Goal: Submit feedback/report problem: Submit feedback/report problem

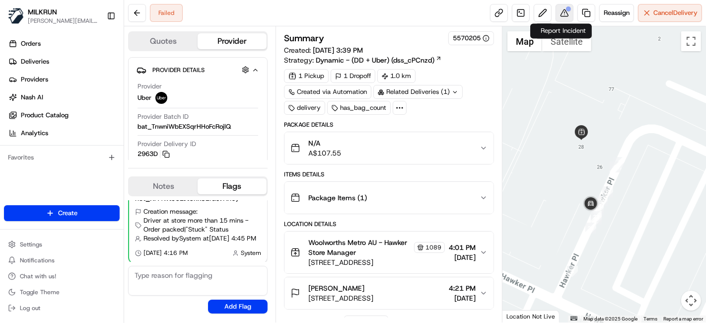
click at [560, 9] on button at bounding box center [564, 13] width 18 height 18
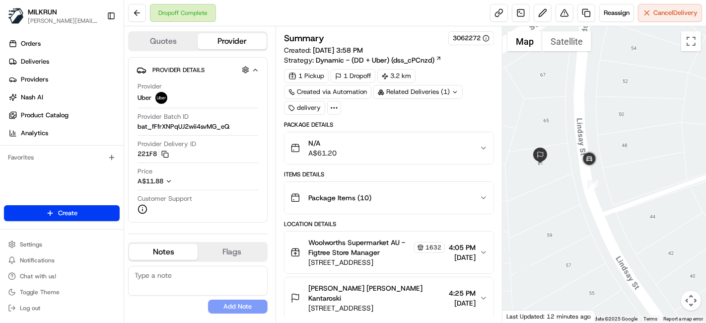
scroll to position [298, 58]
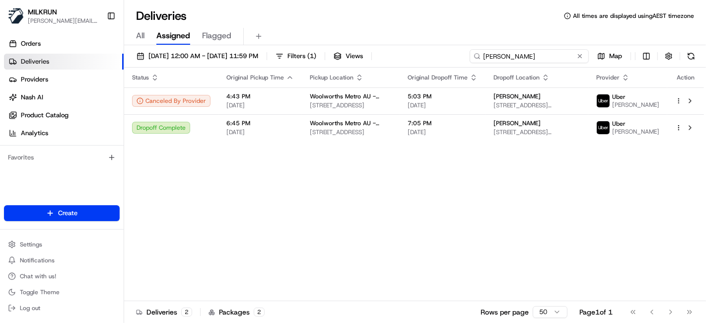
click at [527, 52] on input "Jean imbert" at bounding box center [529, 56] width 119 height 14
paste input "byron plan"
type input "byron plant"
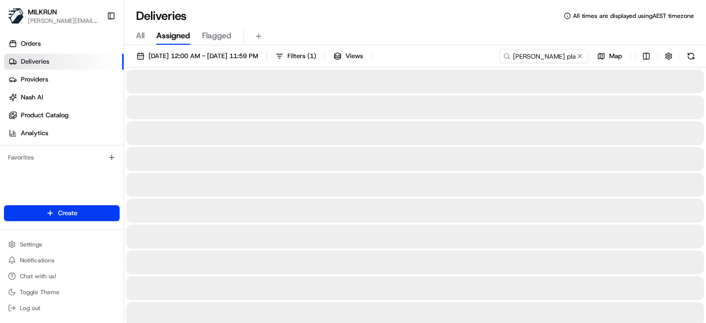
click at [341, 15] on div "Deliveries All times are displayed using AEST timezone" at bounding box center [415, 16] width 582 height 16
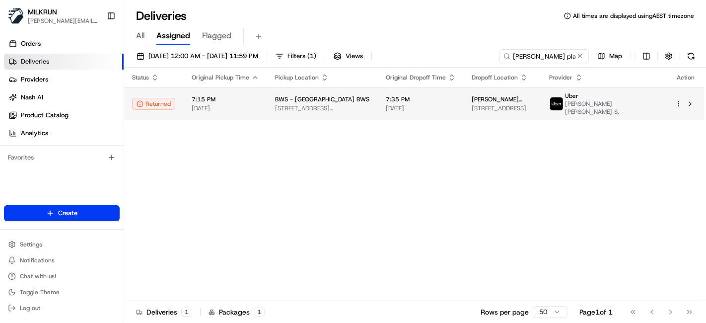
click at [312, 111] on td "BWS - Kensington Drive BWS 25 Julie Street, Crestmead, QLD 4132, AU" at bounding box center [322, 103] width 111 height 32
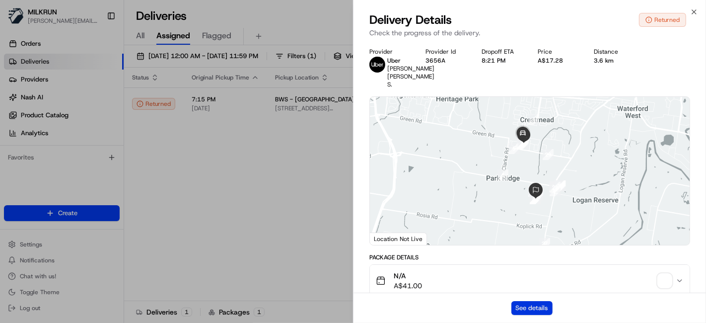
click at [527, 305] on button "See details" at bounding box center [531, 308] width 41 height 14
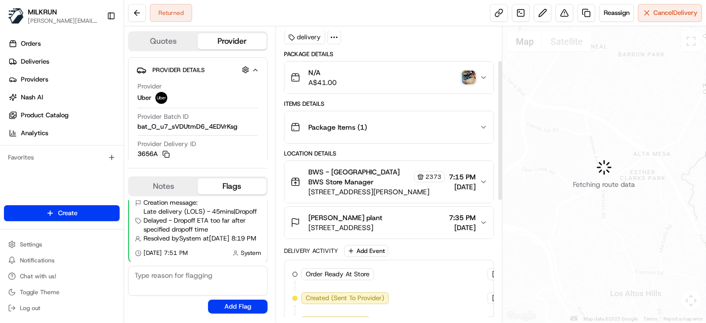
scroll to position [321, 0]
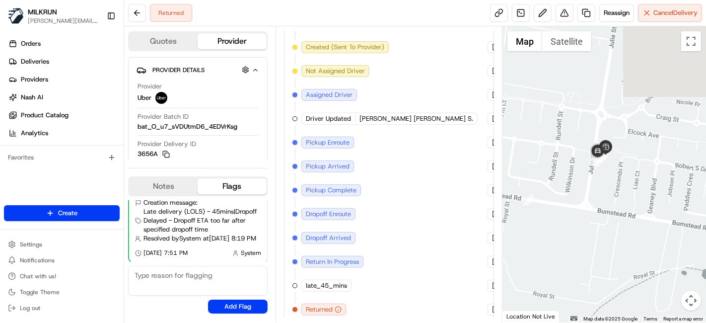
drag, startPoint x: 594, startPoint y: 131, endPoint x: 615, endPoint y: 320, distance: 189.8
click at [615, 320] on div "1 2 3 4 5 6 7 8 9 10 11 12 13 14 15 16 17 18 19 20 21 22 23 24 25 26 27 28 29 3…" at bounding box center [604, 174] width 204 height 296
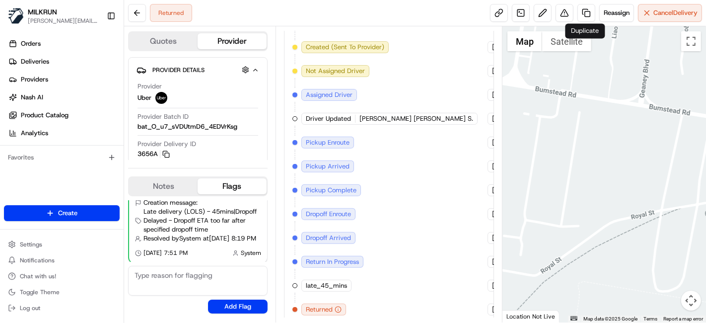
drag, startPoint x: 648, startPoint y: 262, endPoint x: 580, endPoint y: 2, distance: 268.4
click at [580, 2] on div "Returned Reassign Cancel Delivery Quotes Provider Provider Details Hidden ( 3 )…" at bounding box center [415, 161] width 582 height 323
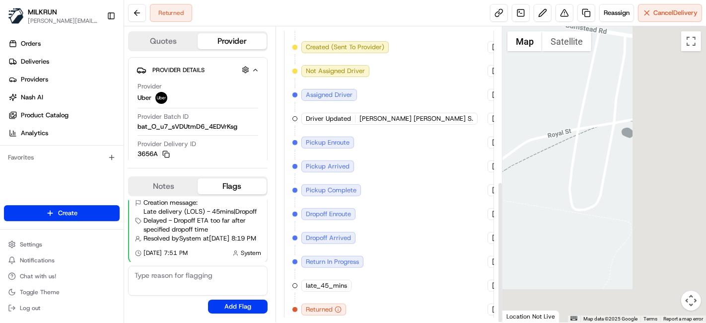
drag, startPoint x: 638, startPoint y: 213, endPoint x: 527, endPoint y: 100, distance: 159.0
click at [527, 100] on div at bounding box center [604, 174] width 204 height 296
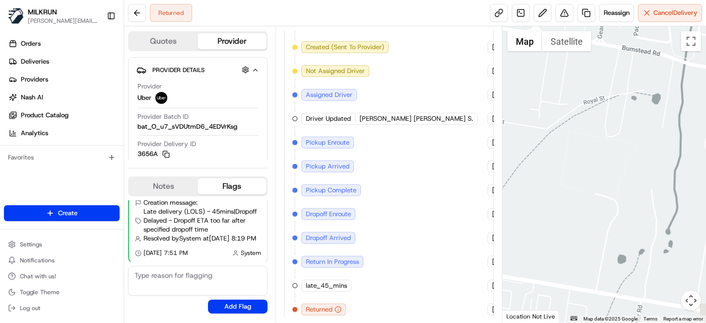
drag, startPoint x: 623, startPoint y: 238, endPoint x: 664, endPoint y: 222, distance: 43.9
click at [664, 222] on div at bounding box center [604, 174] width 204 height 296
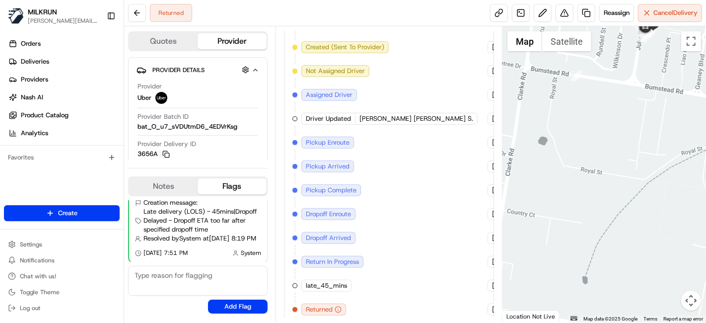
drag, startPoint x: 662, startPoint y: 206, endPoint x: 659, endPoint y: 241, distance: 35.4
click at [659, 241] on div at bounding box center [604, 174] width 204 height 296
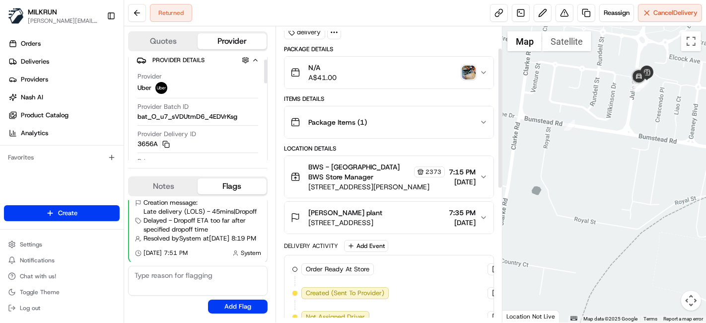
scroll to position [45, 0]
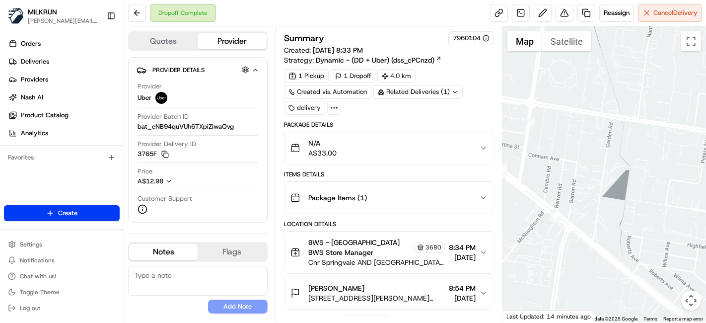
drag, startPoint x: 536, startPoint y: 245, endPoint x: 519, endPoint y: 107, distance: 139.0
click at [519, 107] on div at bounding box center [604, 174] width 204 height 296
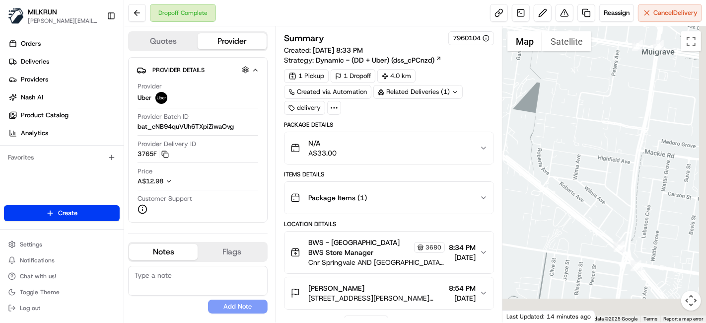
drag, startPoint x: 627, startPoint y: 223, endPoint x: 537, endPoint y: 139, distance: 123.3
click at [533, 131] on div at bounding box center [604, 174] width 204 height 296
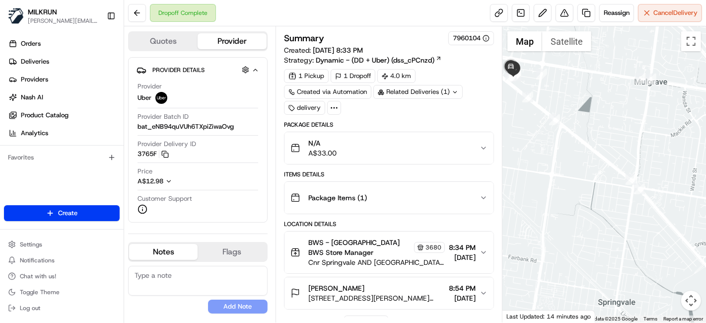
click at [615, 194] on div at bounding box center [604, 174] width 204 height 296
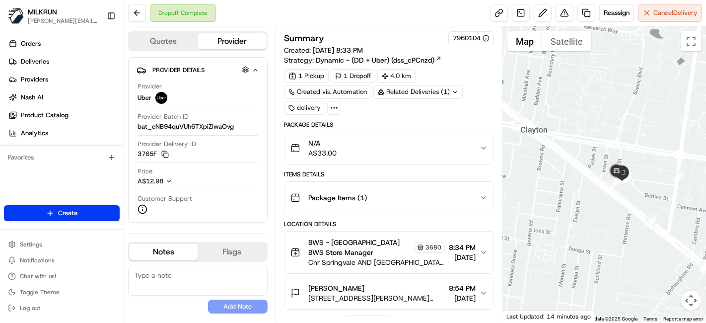
drag, startPoint x: 586, startPoint y: 95, endPoint x: 685, endPoint y: 202, distance: 146.1
click at [685, 202] on div at bounding box center [604, 174] width 204 height 296
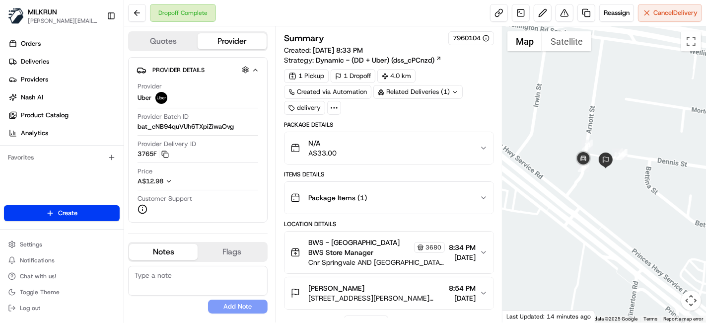
drag, startPoint x: 588, startPoint y: 192, endPoint x: 709, endPoint y: 264, distance: 141.1
click at [705, 264] on html "MILKRUN toman@woolworths.com.au Toggle Sidebar Orders Deliveries Providers Nash…" at bounding box center [353, 161] width 706 height 323
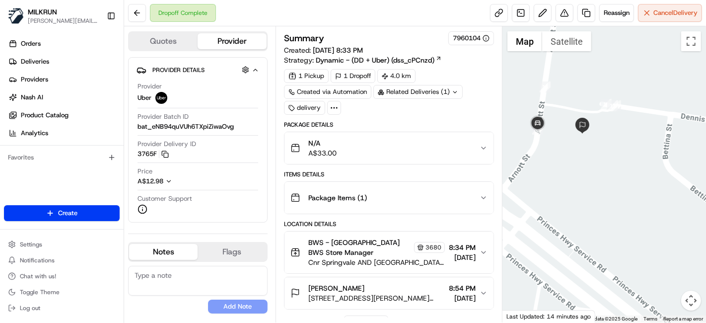
drag, startPoint x: 637, startPoint y: 139, endPoint x: 635, endPoint y: 133, distance: 7.1
click at [653, 131] on div at bounding box center [604, 174] width 204 height 296
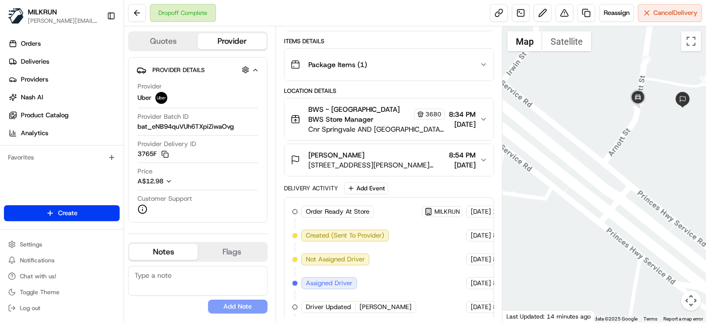
scroll to position [165, 0]
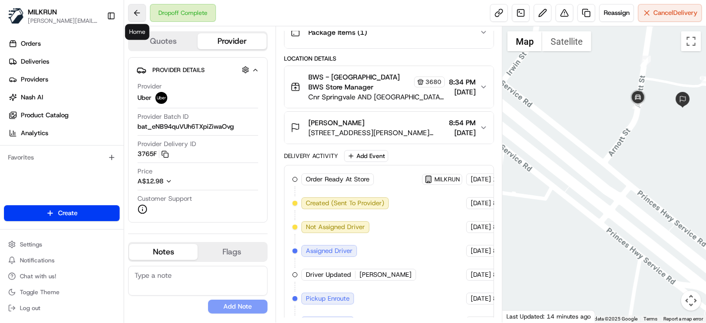
click at [141, 11] on button at bounding box center [137, 13] width 18 height 18
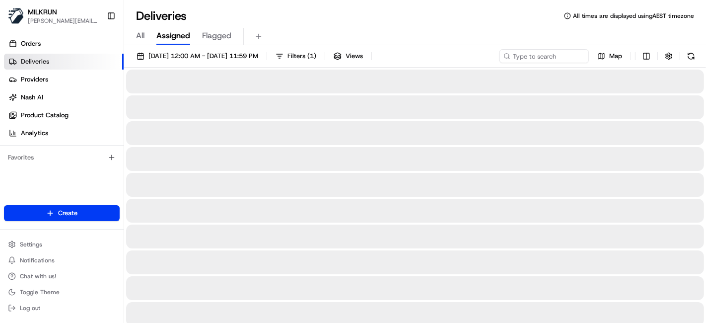
click at [543, 53] on input at bounding box center [529, 56] width 119 height 14
paste input "Natania Dsouza"
type input "Natania Dsouza"
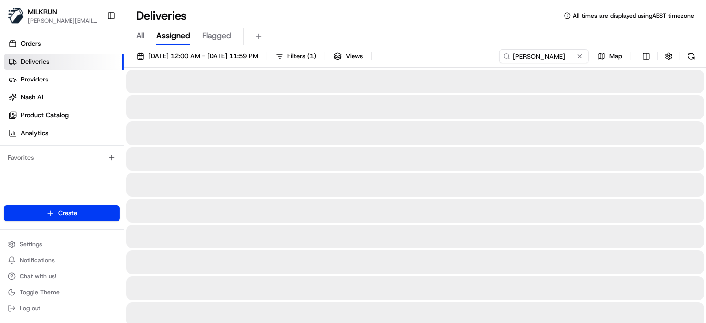
click at [381, 40] on div "All Assigned Flagged" at bounding box center [415, 36] width 582 height 17
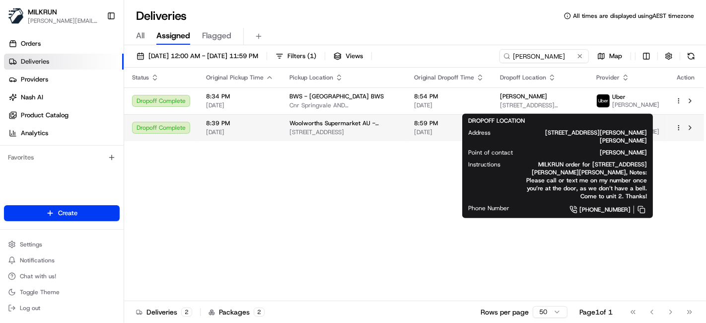
click at [307, 127] on span "Woolworths Supermarket AU - Oakleigh South" at bounding box center [343, 123] width 109 height 8
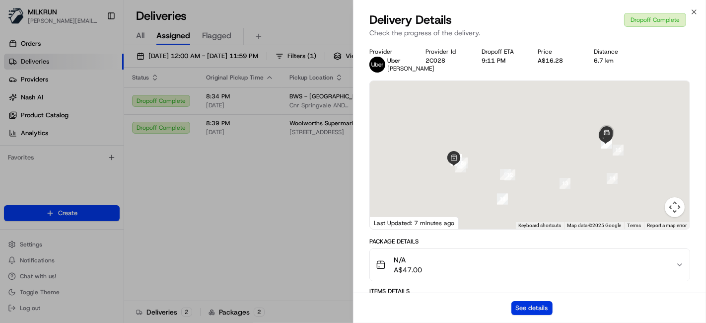
click at [520, 302] on button "See details" at bounding box center [531, 308] width 41 height 14
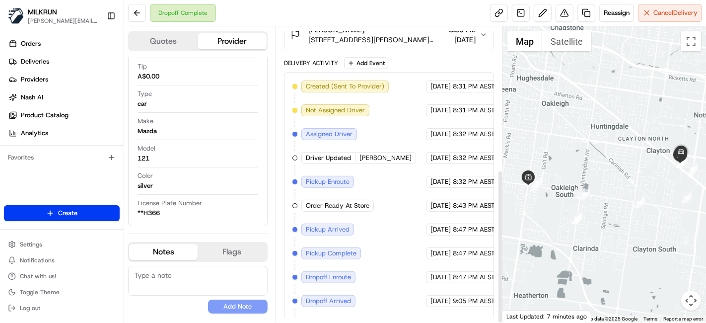
scroll to position [274, 0]
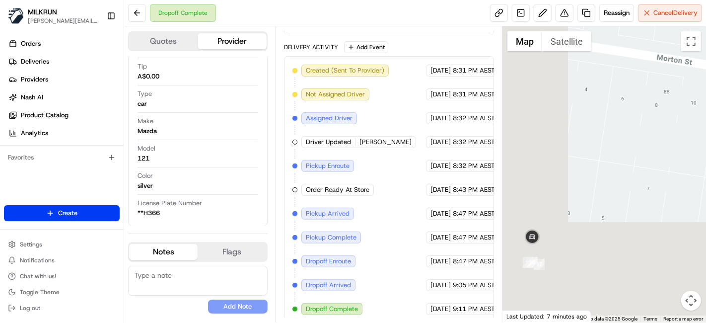
drag, startPoint x: 567, startPoint y: 298, endPoint x: 659, endPoint y: 146, distance: 177.7
click at [659, 146] on div at bounding box center [604, 174] width 204 height 296
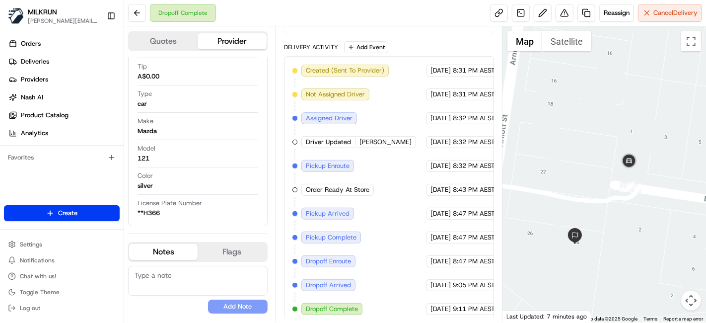
drag, startPoint x: 624, startPoint y: 211, endPoint x: 649, endPoint y: 206, distance: 25.9
click at [649, 205] on div at bounding box center [604, 174] width 204 height 296
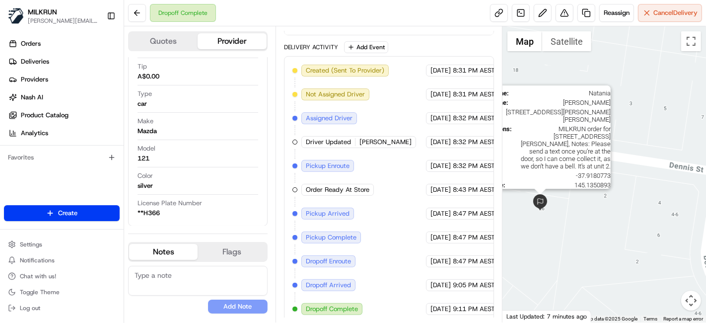
drag, startPoint x: 616, startPoint y: 243, endPoint x: 553, endPoint y: 192, distance: 81.2
click at [541, 195] on img at bounding box center [540, 202] width 16 height 16
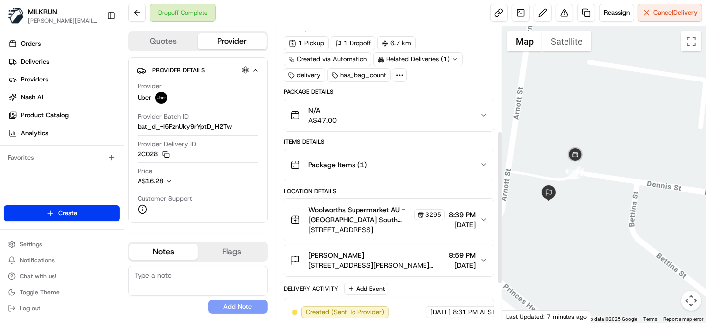
scroll to position [0, 0]
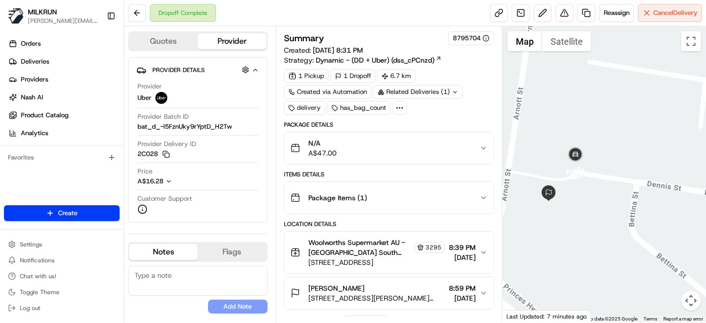
click at [491, 102] on div "1 Pickup 1 Dropoff 6.7 km Created via Automation Related Deliveries (1) deliver…" at bounding box center [389, 92] width 210 height 46
click at [470, 132] on button "N/A A$47.00" at bounding box center [388, 148] width 209 height 32
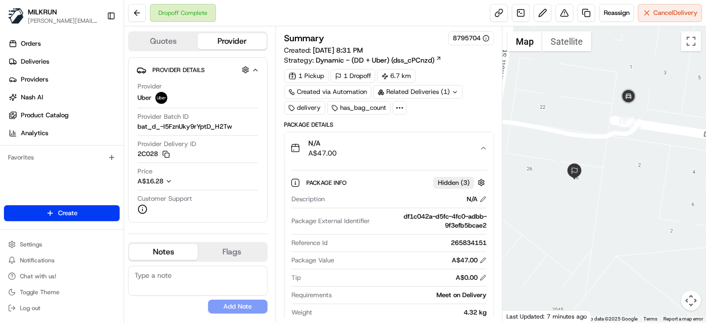
drag, startPoint x: 591, startPoint y: 184, endPoint x: 748, endPoint y: 155, distance: 159.5
click at [705, 155] on html "MILKRUN toman@woolworths.com.au Toggle Sidebar Orders Deliveries Providers Nash…" at bounding box center [353, 161] width 706 height 323
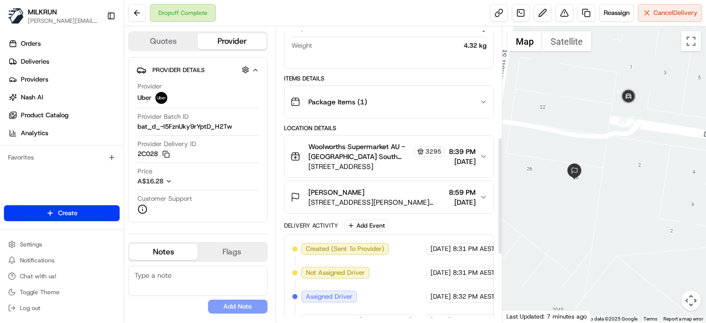
scroll to position [275, 0]
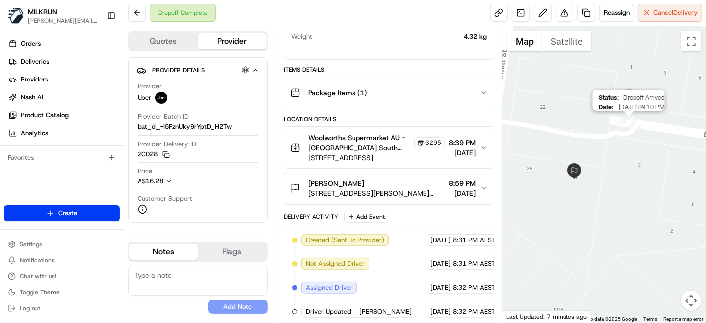
click at [630, 117] on img "18" at bounding box center [628, 121] width 11 height 11
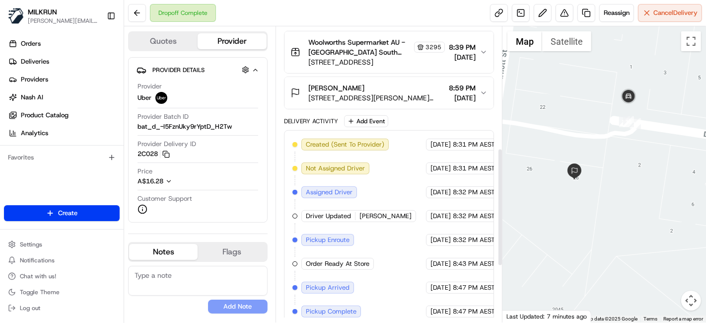
scroll to position [279, 0]
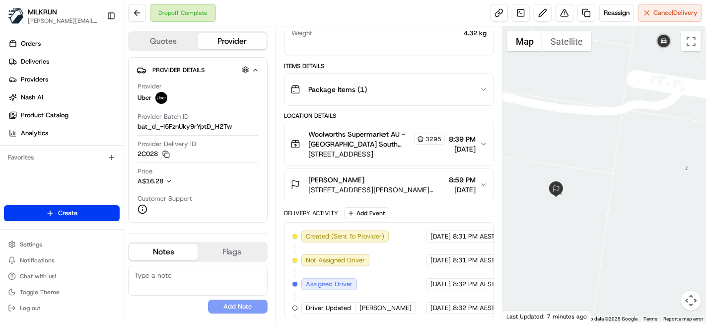
drag, startPoint x: 626, startPoint y: 188, endPoint x: 546, endPoint y: 165, distance: 83.1
click at [546, 165] on div at bounding box center [604, 174] width 204 height 296
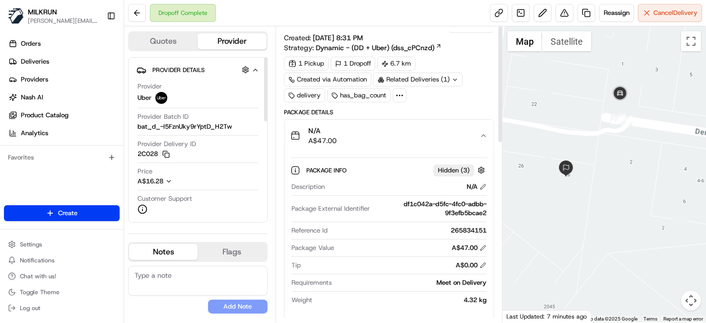
scroll to position [0, 0]
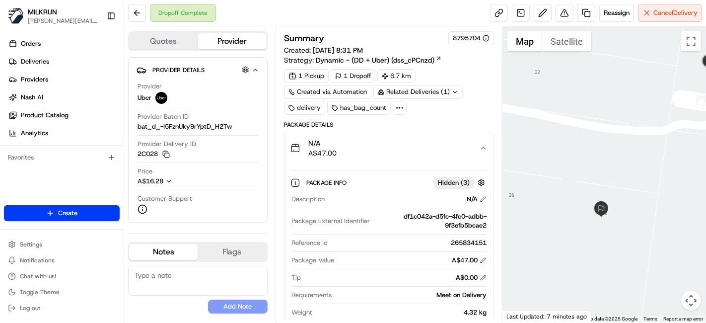
click at [561, 160] on div at bounding box center [604, 174] width 204 height 296
click at [560, 7] on button at bounding box center [564, 13] width 18 height 18
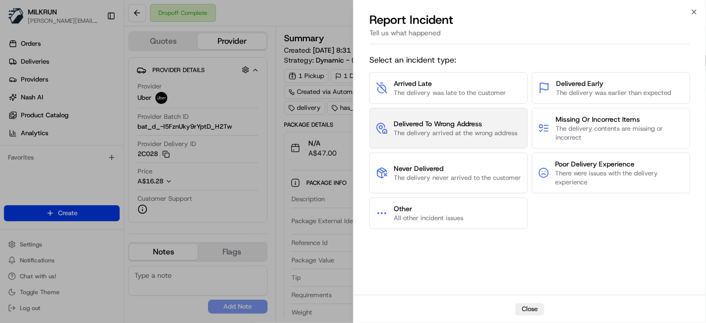
click at [430, 133] on span "The delivery arrived at the wrong address" at bounding box center [456, 133] width 124 height 9
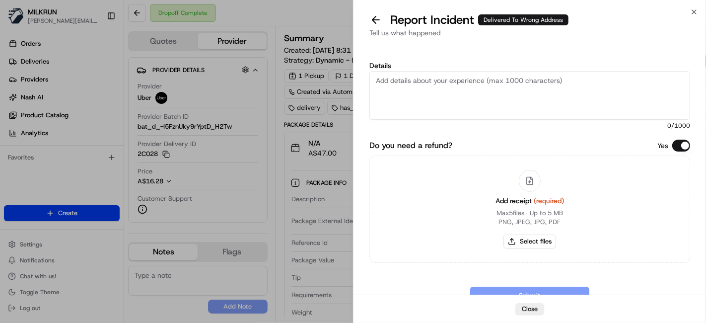
click at [453, 91] on textarea "Details" at bounding box center [529, 95] width 321 height 49
type textarea "Delivered to the wrong address. Confirmed by uber support on the phone."
click at [515, 239] on button "Select files" at bounding box center [529, 241] width 53 height 14
type input "C:\fakepath\Natania D invoice.png"
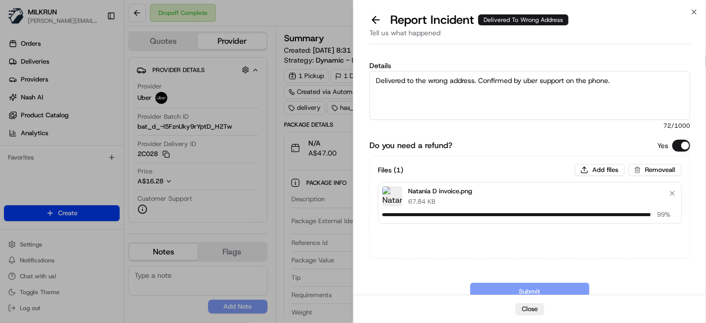
drag, startPoint x: 493, startPoint y: 100, endPoint x: 486, endPoint y: 87, distance: 15.3
click at [486, 87] on textarea "Delivered to the wrong address. Confirmed by uber support on the phone." at bounding box center [529, 95] width 321 height 49
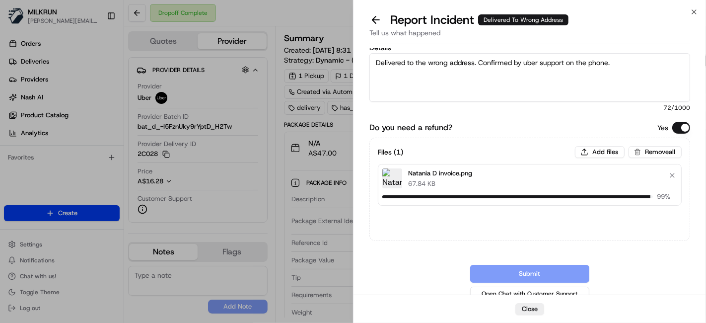
scroll to position [27, 0]
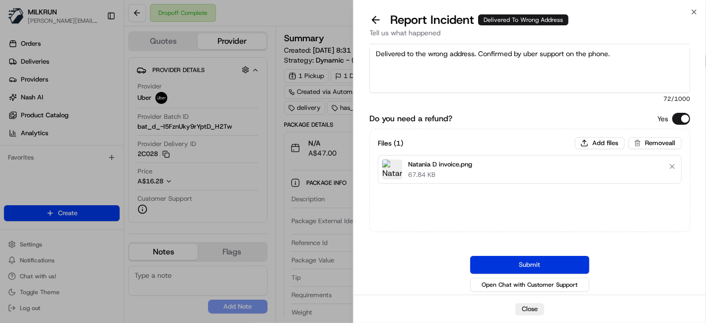
click at [565, 264] on button "Submit" at bounding box center [529, 265] width 119 height 18
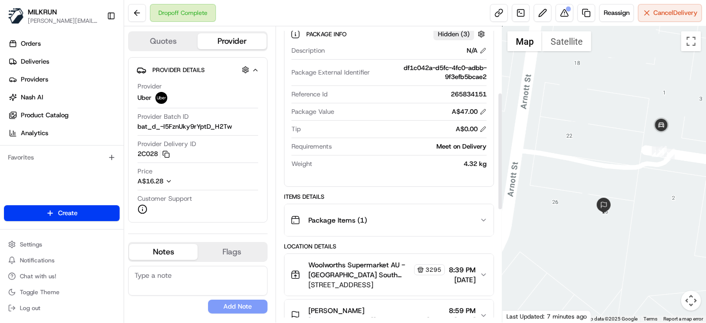
scroll to position [165, 0]
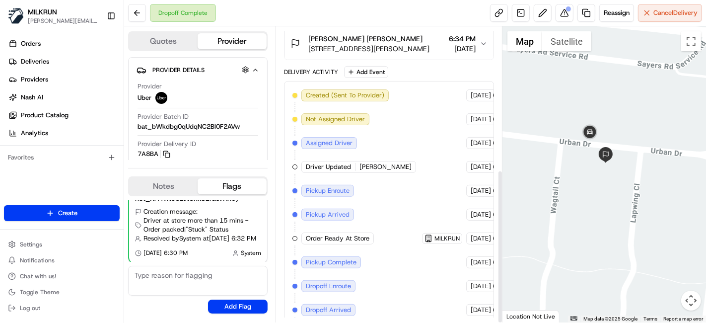
scroll to position [274, 0]
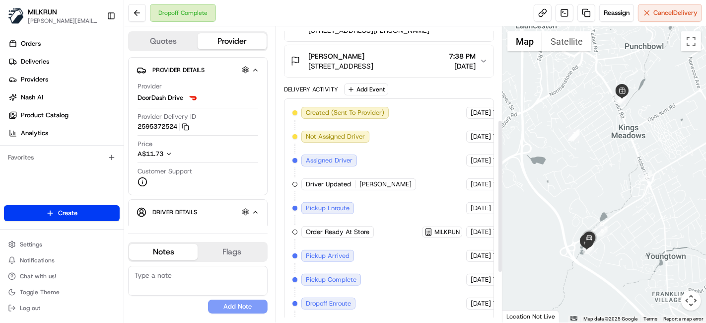
scroll to position [274, 0]
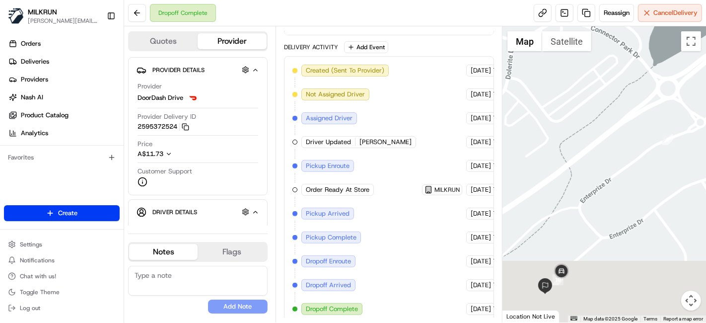
drag, startPoint x: 574, startPoint y: 270, endPoint x: 560, endPoint y: 123, distance: 147.6
click at [564, 112] on div at bounding box center [604, 174] width 204 height 296
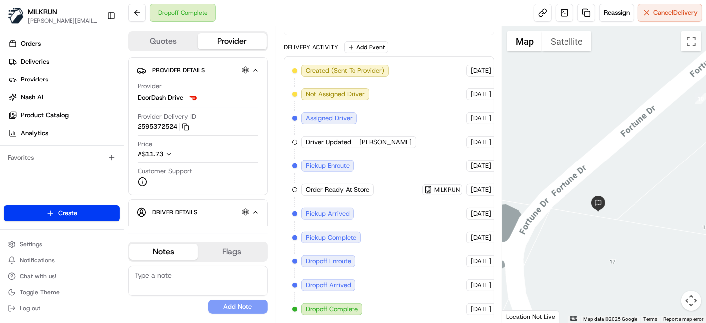
drag, startPoint x: 656, startPoint y: 187, endPoint x: 681, endPoint y: 199, distance: 28.6
click at [681, 199] on div at bounding box center [604, 174] width 204 height 296
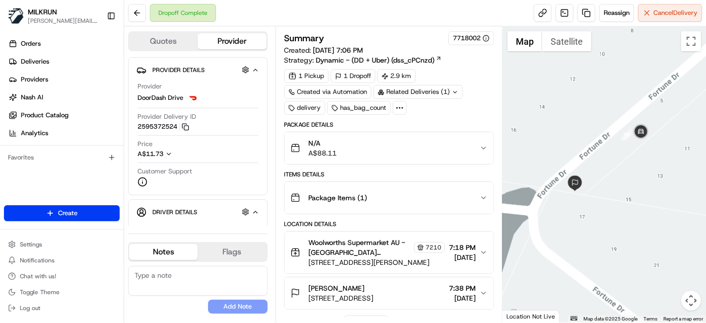
drag, startPoint x: 675, startPoint y: 156, endPoint x: 625, endPoint y: 144, distance: 50.6
click at [625, 144] on div at bounding box center [604, 174] width 204 height 296
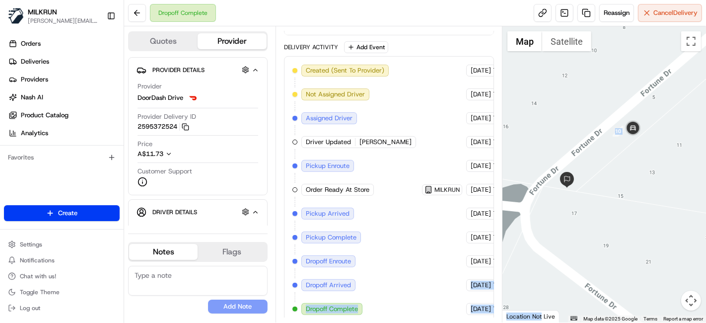
scroll to position [274, 37]
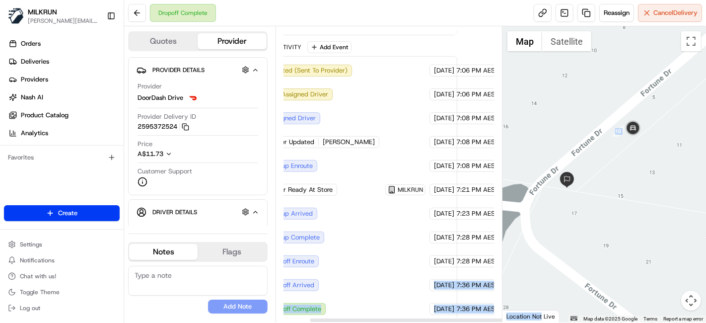
drag, startPoint x: 409, startPoint y: 279, endPoint x: 540, endPoint y: 312, distance: 134.6
click at [540, 312] on div "Quotes Provider Provider Details Hidden ( 4 ) Provider DoorDash Drive Provider …" at bounding box center [415, 174] width 582 height 296
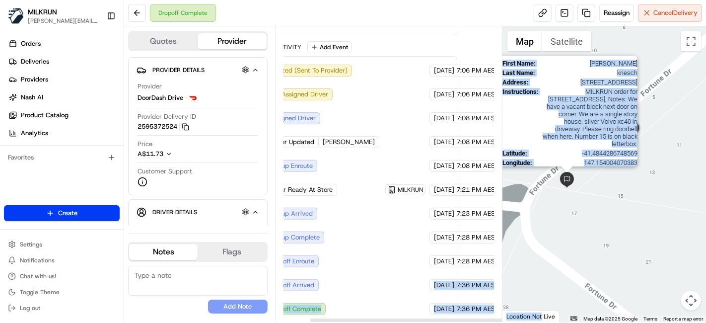
click at [584, 176] on div "First Name : Catherine Last Name : kriesch Address : 15 Fortune Dr, Youngtown, …" at bounding box center [604, 174] width 204 height 296
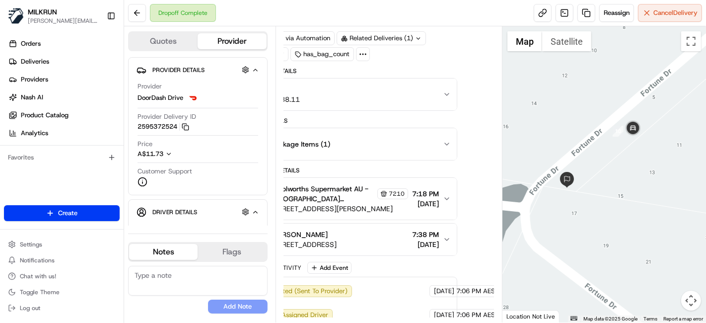
scroll to position [54, 0]
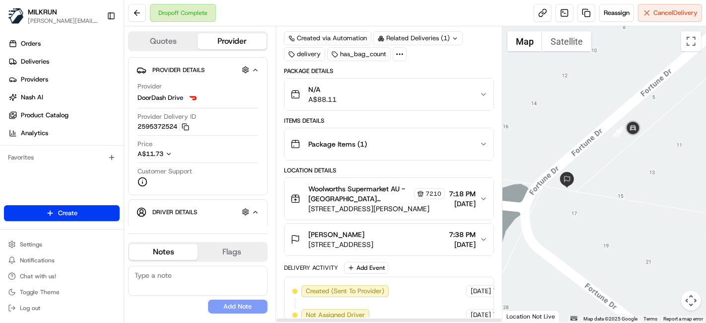
drag, startPoint x: 432, startPoint y: 300, endPoint x: 392, endPoint y: 231, distance: 79.4
click at [335, 218] on div "Package Details N/A A$88.11 Items Details Package Items ( 1 ) Location Details …" at bounding box center [389, 305] width 210 height 476
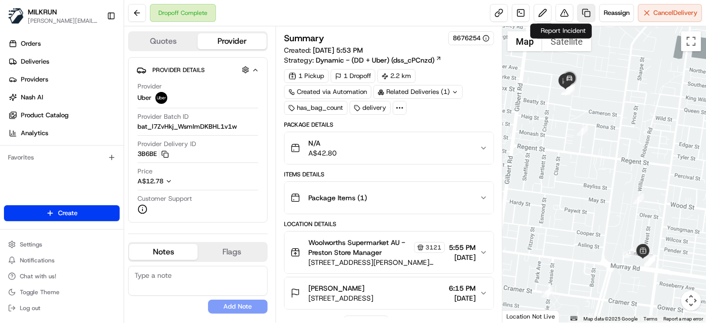
click at [577, 15] on link at bounding box center [586, 13] width 18 height 18
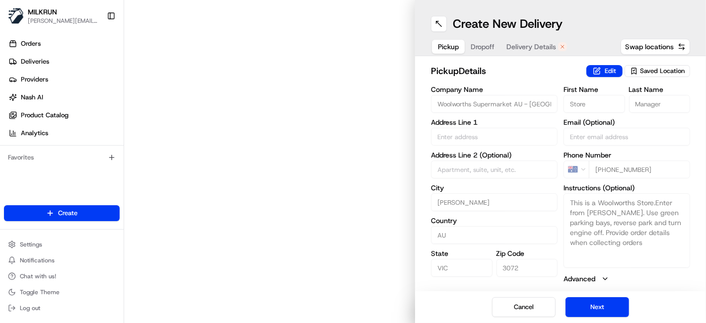
type input "[STREET_ADDRESS][PERSON_NAME]"
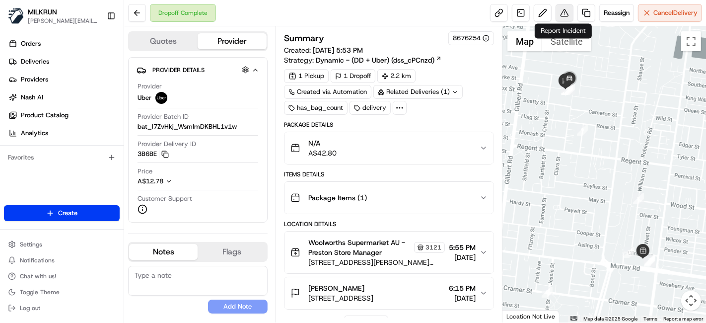
click at [558, 11] on button at bounding box center [564, 13] width 18 height 18
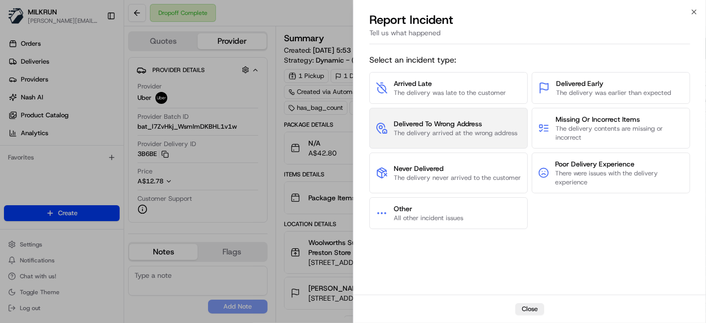
click at [469, 115] on button "Delivered To Wrong Address The delivery arrived at the wrong address" at bounding box center [448, 128] width 158 height 41
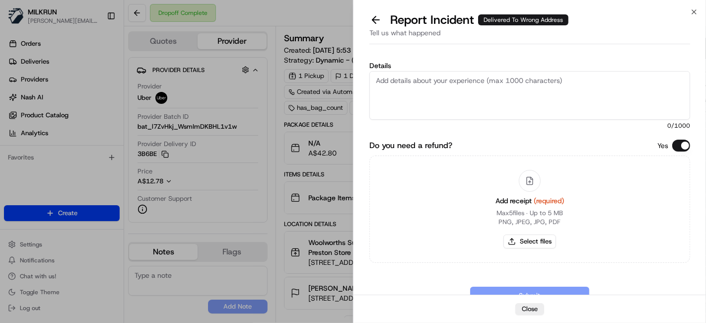
click at [467, 80] on textarea "Details" at bounding box center [529, 95] width 321 height 49
drag, startPoint x: 461, startPoint y: 95, endPoint x: 472, endPoint y: 111, distance: 18.9
click at [468, 99] on textarea "Details" at bounding box center [529, 95] width 321 height 49
type textarea "Delivered to the wrong address."
click at [514, 243] on button "Select files" at bounding box center [529, 241] width 53 height 14
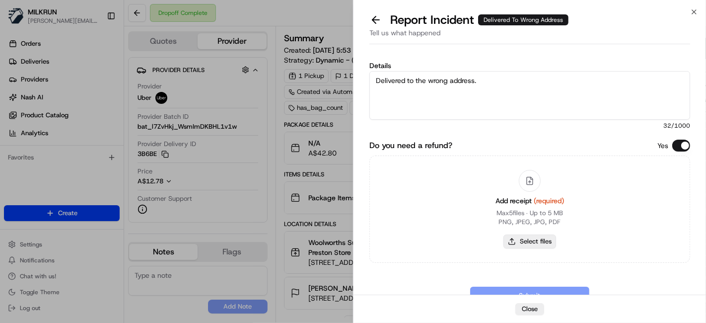
type input "C:\fakepath\kate eedy invoice.png"
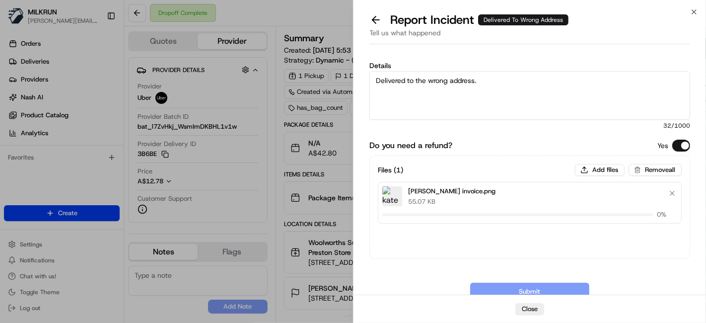
click at [528, 69] on div "Details Delivered to the wrong address. 32 /1000" at bounding box center [529, 96] width 321 height 68
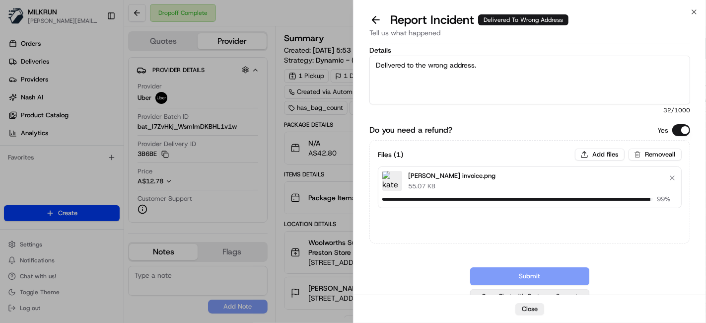
scroll to position [27, 0]
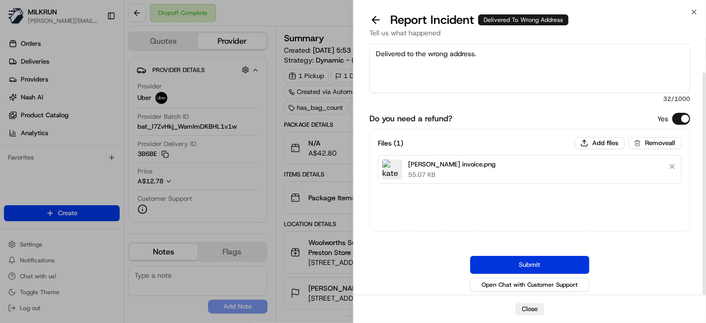
click at [523, 262] on button "Submit" at bounding box center [529, 265] width 119 height 18
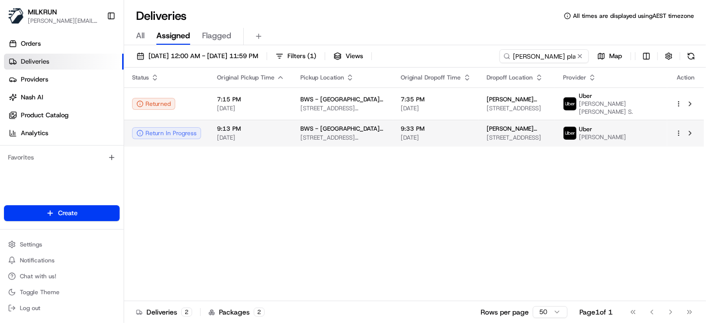
click at [186, 134] on div "Return In Progress" at bounding box center [166, 133] width 69 height 12
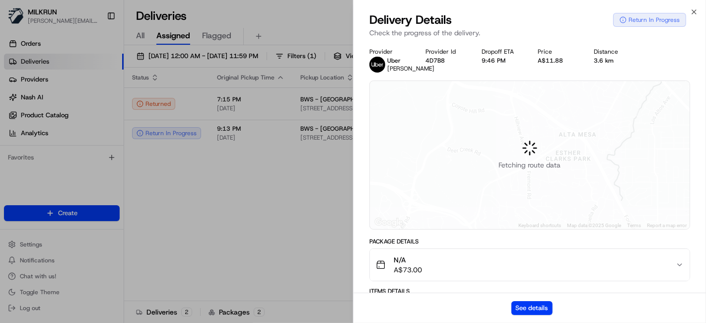
click at [493, 297] on div "See details" at bounding box center [529, 307] width 352 height 30
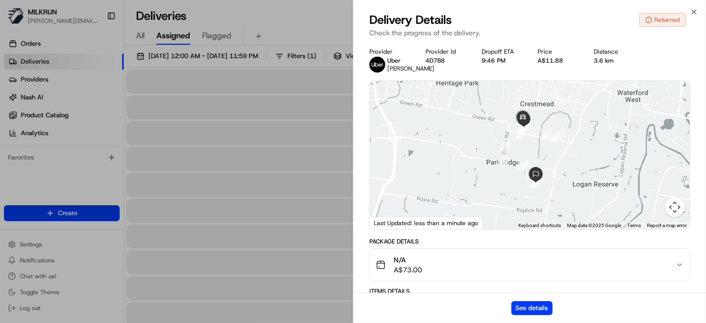
click at [525, 299] on div "See details" at bounding box center [529, 307] width 352 height 30
click at [541, 307] on button "See details" at bounding box center [531, 308] width 41 height 14
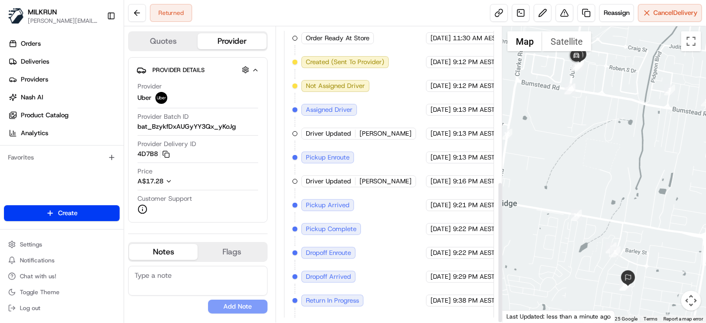
scroll to position [321, 0]
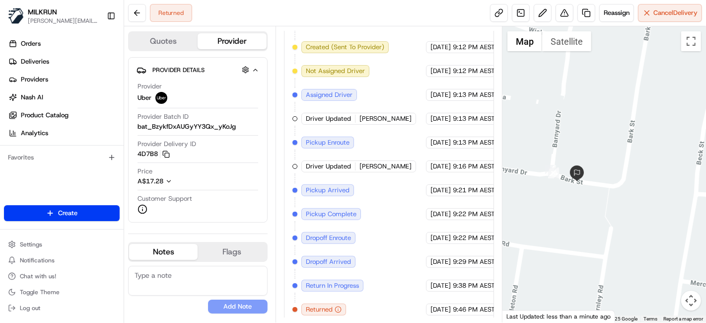
drag, startPoint x: 631, startPoint y: 294, endPoint x: 594, endPoint y: 180, distance: 119.9
click at [594, 180] on div at bounding box center [604, 174] width 204 height 296
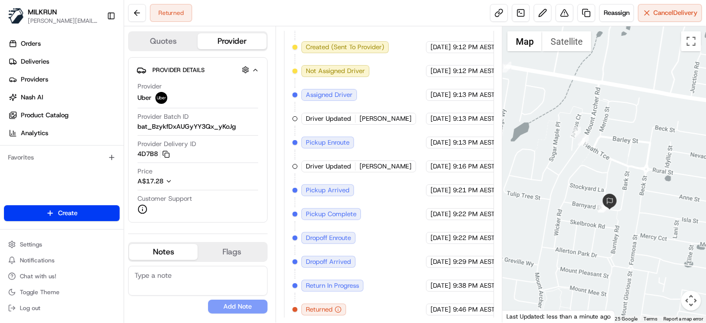
drag, startPoint x: 548, startPoint y: 175, endPoint x: 586, endPoint y: 184, distance: 38.4
click at [587, 187] on div at bounding box center [604, 174] width 204 height 296
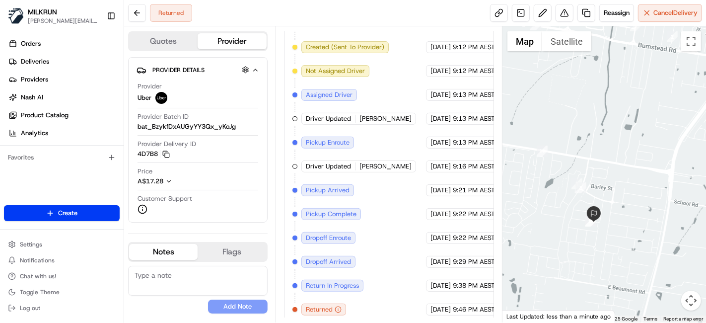
drag, startPoint x: 645, startPoint y: 158, endPoint x: 639, endPoint y: 192, distance: 33.7
click at [639, 192] on div at bounding box center [604, 174] width 204 height 296
drag, startPoint x: 129, startPoint y: 20, endPoint x: 123, endPoint y: 21, distance: 5.5
click at [132, 20] on button at bounding box center [137, 13] width 18 height 18
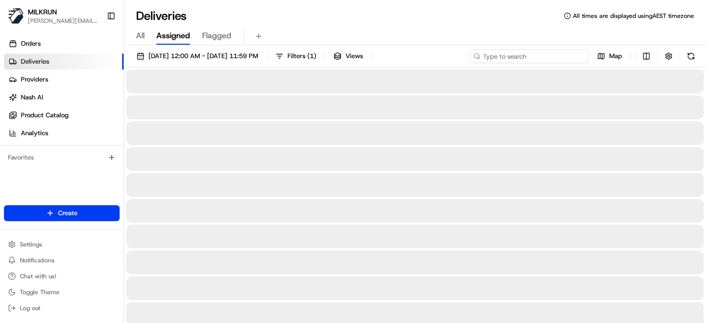
drag, startPoint x: 526, startPoint y: 51, endPoint x: 539, endPoint y: 47, distance: 13.0
click at [531, 50] on input at bounding box center [529, 56] width 119 height 14
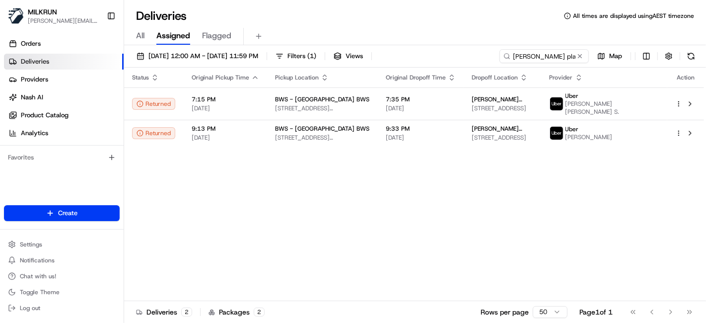
click at [230, 165] on div "Status Original Pickup Time Pickup Location Original Dropoff Time Dropoff Locat…" at bounding box center [414, 184] width 580 height 233
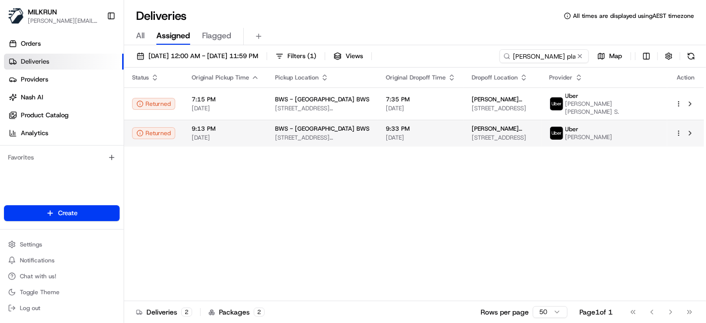
click at [294, 132] on span "BWS - Kensington Drive BWS" at bounding box center [322, 129] width 94 height 8
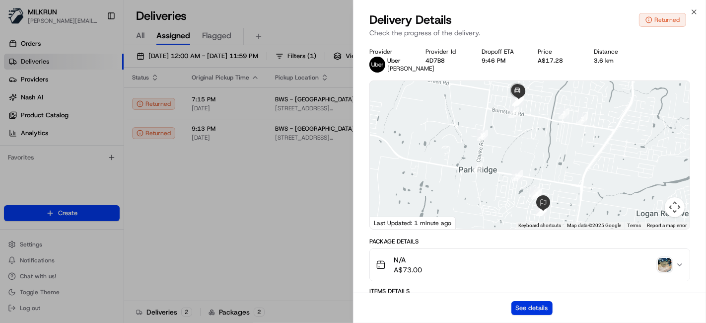
click at [524, 312] on button "See details" at bounding box center [531, 308] width 41 height 14
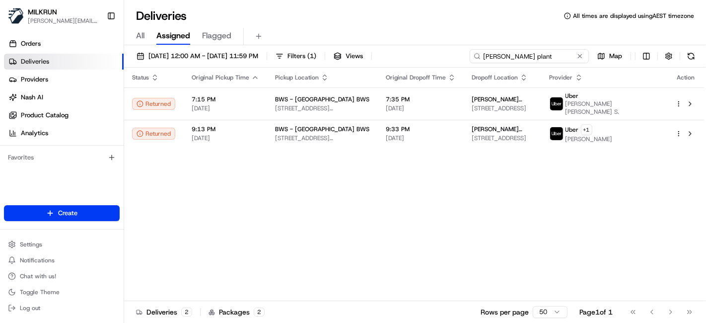
click at [552, 63] on input "byron plant" at bounding box center [529, 56] width 119 height 14
click at [551, 62] on input "byron plant" at bounding box center [529, 56] width 119 height 14
paste input "Maryam Basjarahil"
type input "Maryam Basjarahil"
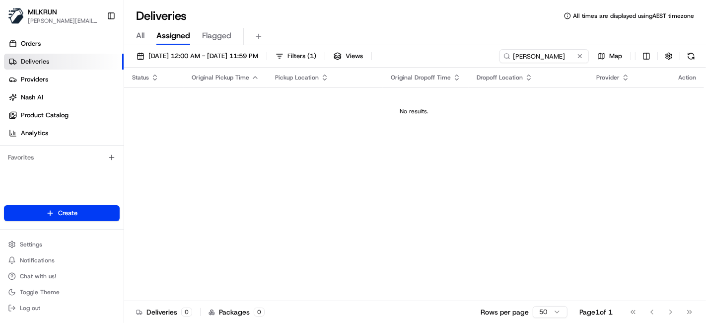
click at [232, 57] on span "21/08/2025 12:00 AM - 21/08/2025 11:59 PM" at bounding box center [203, 56] width 110 height 9
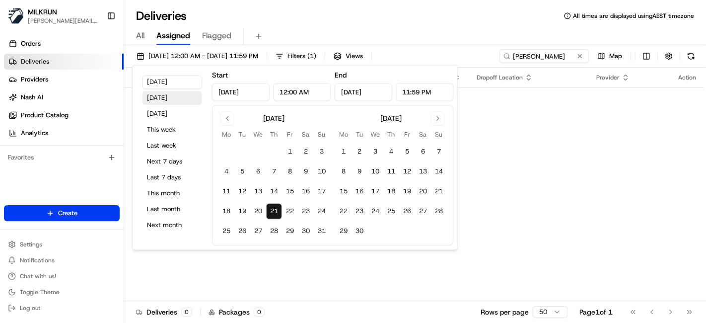
click at [157, 102] on button "Yesterday" at bounding box center [172, 98] width 60 height 14
type input "Aug 20, 2025"
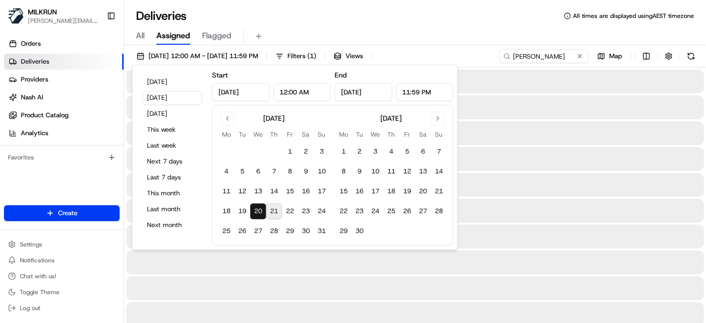
click at [497, 29] on div "All Assigned Flagged" at bounding box center [415, 36] width 582 height 17
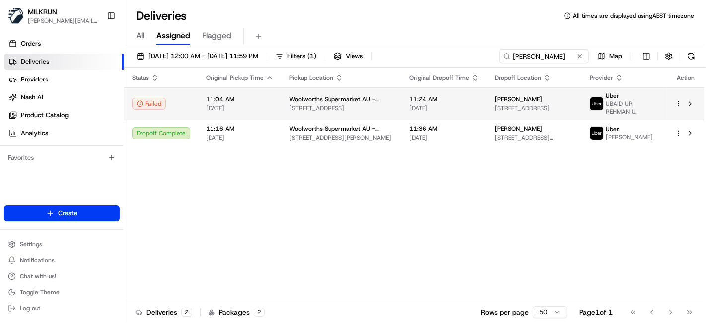
click at [366, 102] on span "Woolworths Supermarket AU - Lidcombe" at bounding box center [341, 99] width 104 height 8
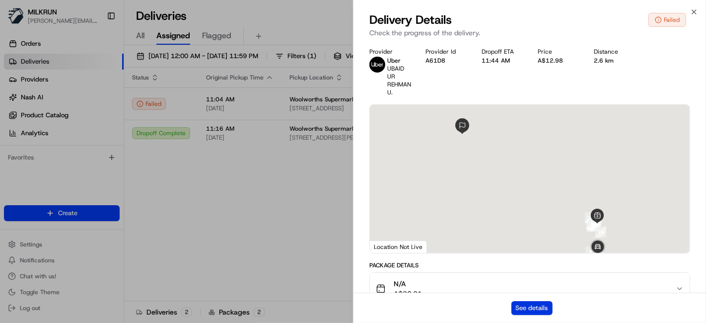
click at [532, 305] on button "See details" at bounding box center [531, 308] width 41 height 14
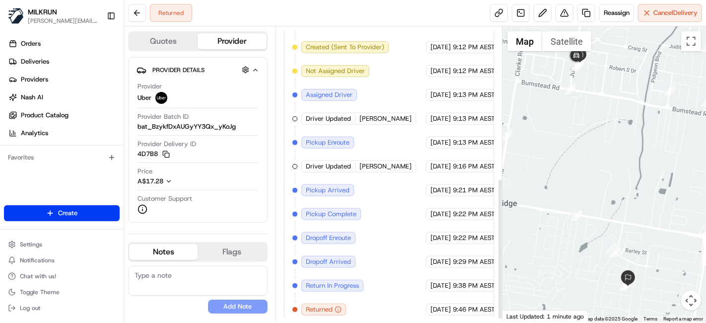
scroll to position [45, 0]
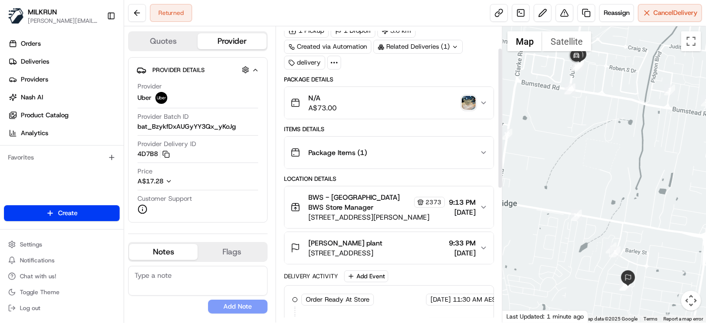
click at [470, 99] on img "button" at bounding box center [469, 103] width 14 height 14
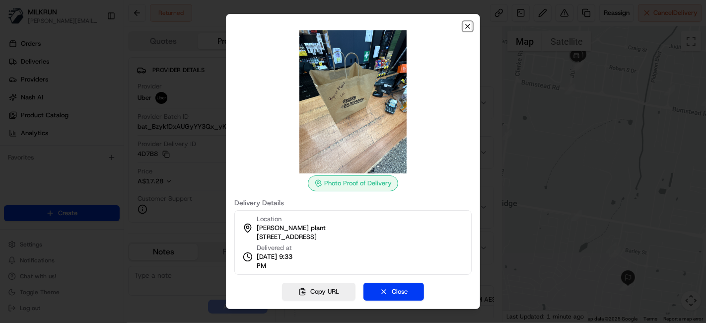
click at [466, 24] on icon "button" at bounding box center [468, 26] width 8 height 8
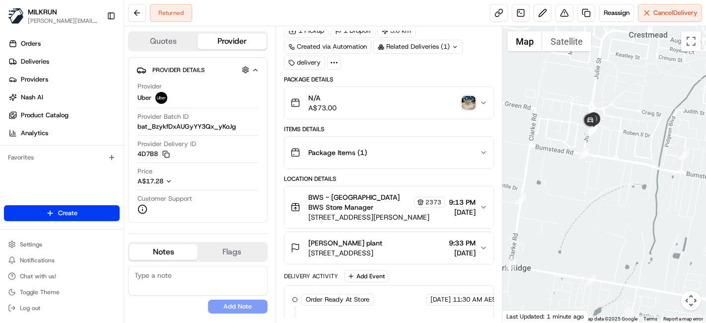
drag, startPoint x: 584, startPoint y: 110, endPoint x: 599, endPoint y: 190, distance: 81.9
click at [599, 190] on div at bounding box center [604, 174] width 204 height 296
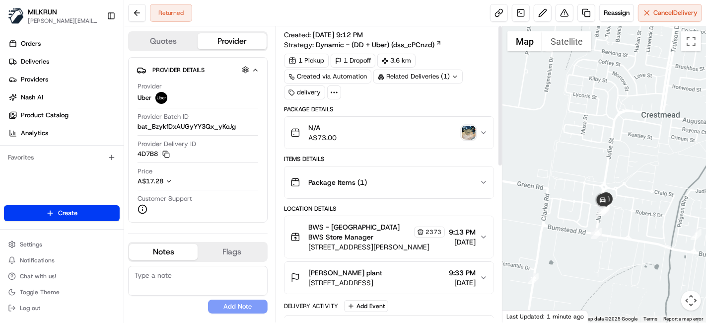
scroll to position [0, 0]
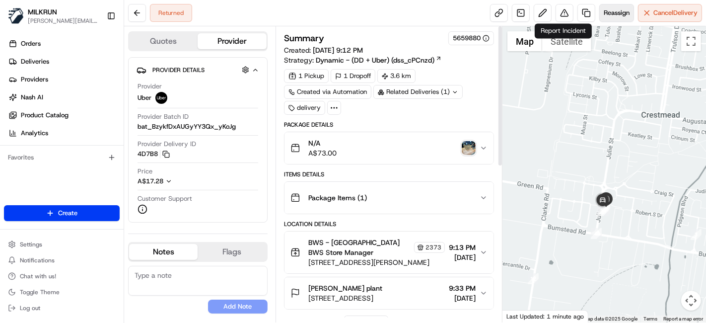
click at [626, 13] on span "Reassign" at bounding box center [617, 12] width 26 height 9
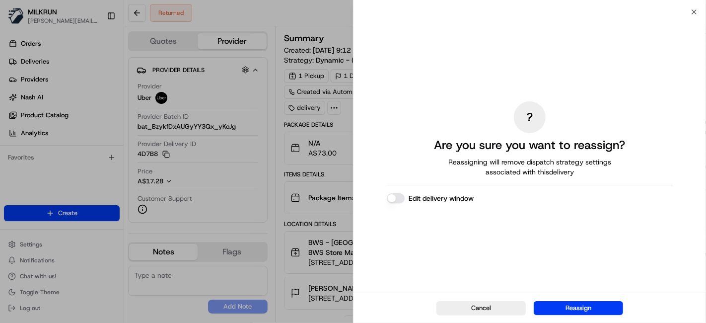
click at [567, 300] on div "Cancel Reassign" at bounding box center [529, 307] width 352 height 30
click at [576, 299] on div "Cancel Reassign" at bounding box center [529, 307] width 352 height 30
click at [583, 312] on button "Reassign" at bounding box center [578, 308] width 89 height 14
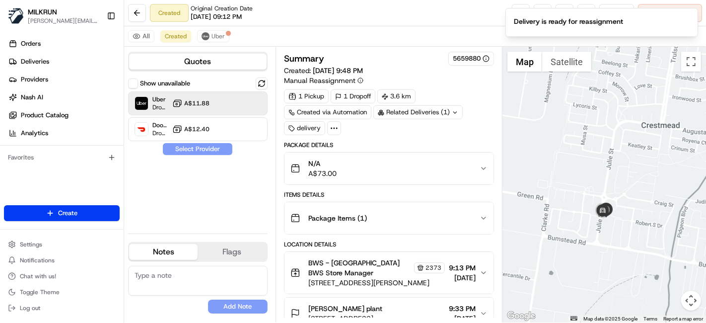
click at [203, 107] on button "A$11.88" at bounding box center [190, 103] width 37 height 10
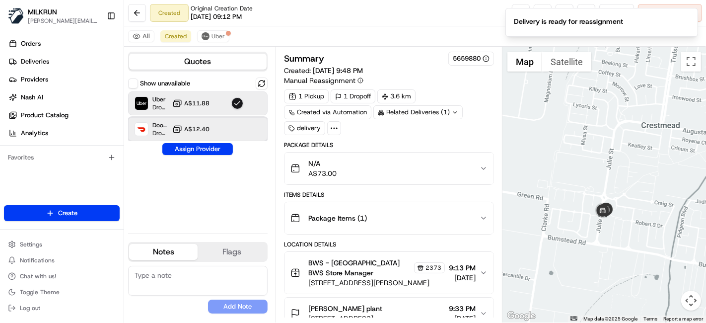
click at [228, 133] on div "DoorDash Drive Dropoff ETA 36 minutes A$12.40" at bounding box center [197, 129] width 139 height 24
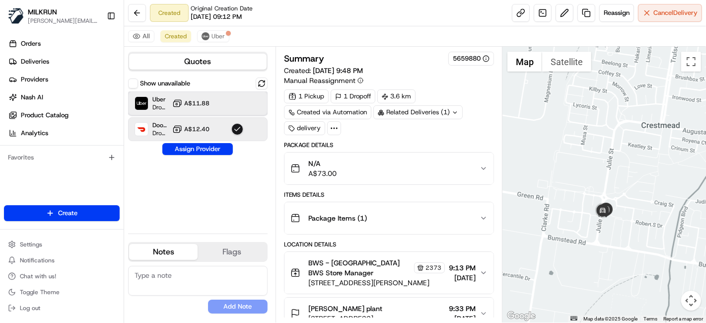
click at [212, 104] on div "Uber Dropoff ETA 17 minutes A$11.88" at bounding box center [197, 103] width 139 height 24
click at [211, 157] on div "Show unavailable Uber Dropoff ETA 17 minutes A$11.88 DoorDash Drive Dropoff ETA…" at bounding box center [197, 151] width 139 height 148
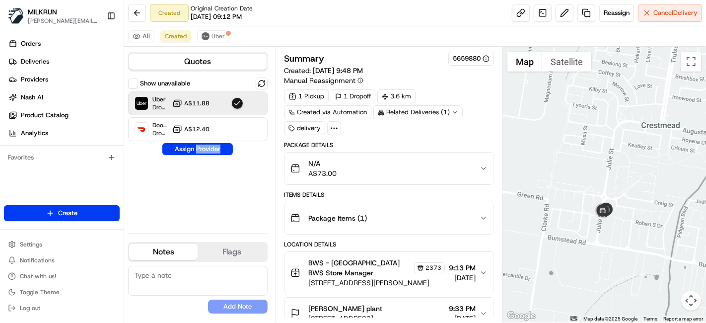
click at [211, 157] on div "Show unavailable Uber Dropoff ETA 17 minutes A$11.88 DoorDash Drive Dropoff ETA…" at bounding box center [197, 151] width 139 height 148
click at [208, 153] on button "Assign Provider" at bounding box center [197, 149] width 70 height 12
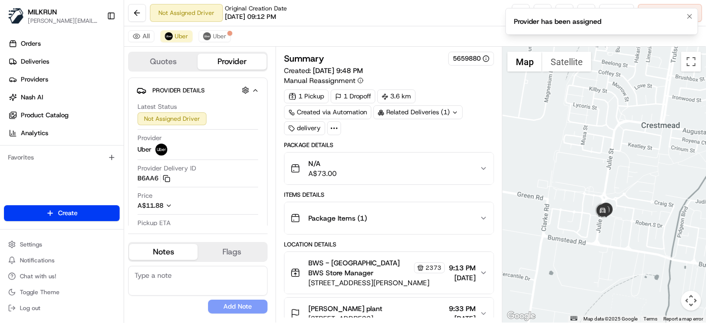
click at [693, 25] on li "Provider has been assigned" at bounding box center [601, 21] width 193 height 27
click at [693, 18] on icon "Notifications (F8)" at bounding box center [689, 16] width 8 height 8
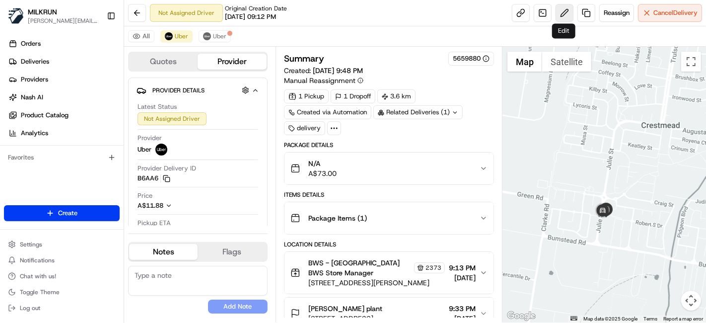
click at [569, 6] on button at bounding box center [564, 13] width 18 height 18
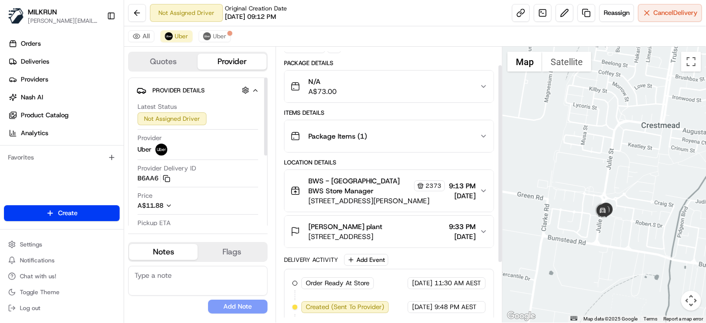
scroll to position [106, 0]
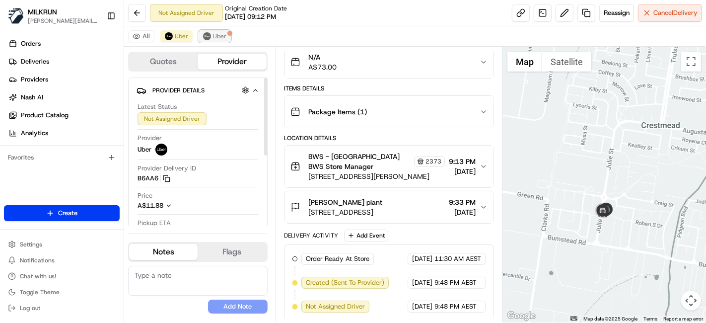
click at [210, 31] on button "Uber" at bounding box center [215, 36] width 32 height 12
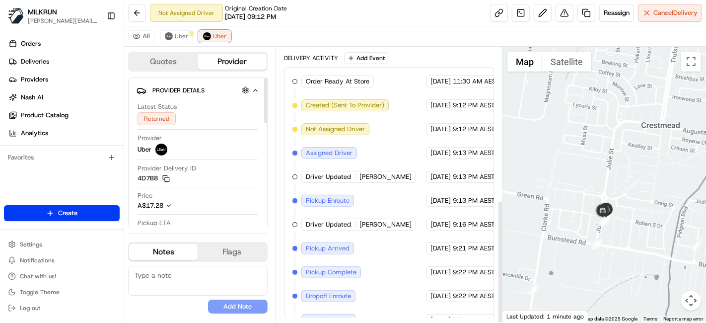
scroll to position [341, 0]
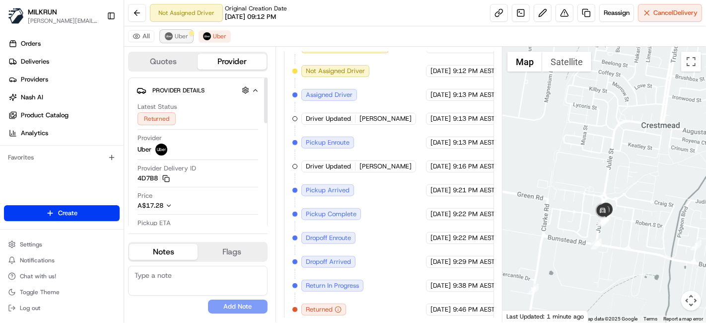
click at [186, 32] on span "Uber" at bounding box center [181, 36] width 13 height 8
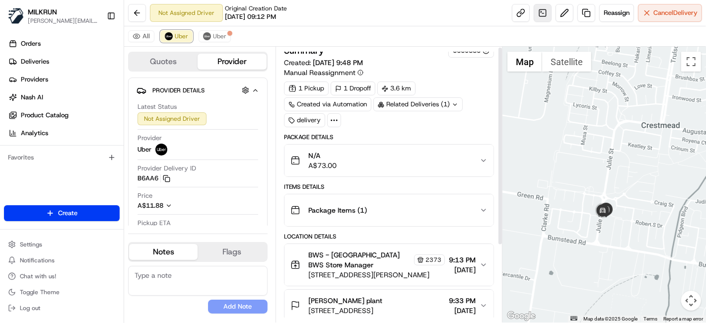
scroll to position [0, 0]
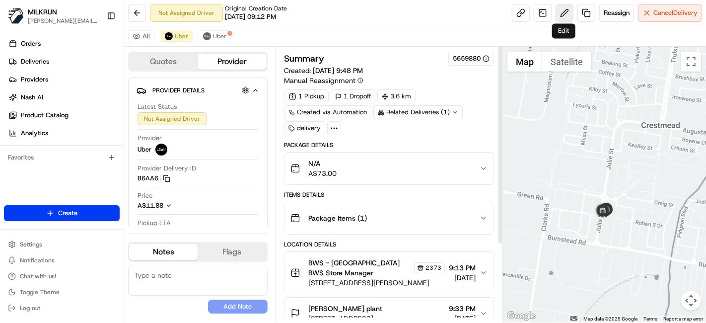
click at [560, 15] on button at bounding box center [564, 13] width 18 height 18
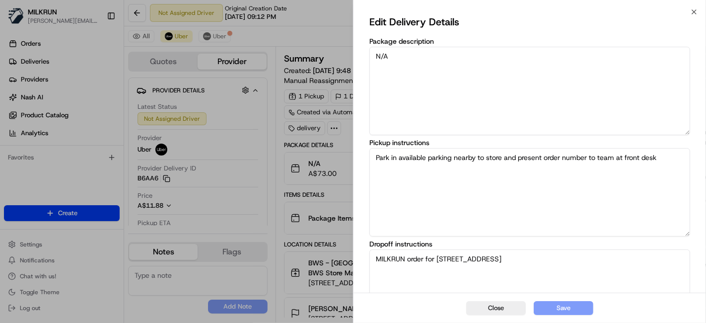
scroll to position [138, 0]
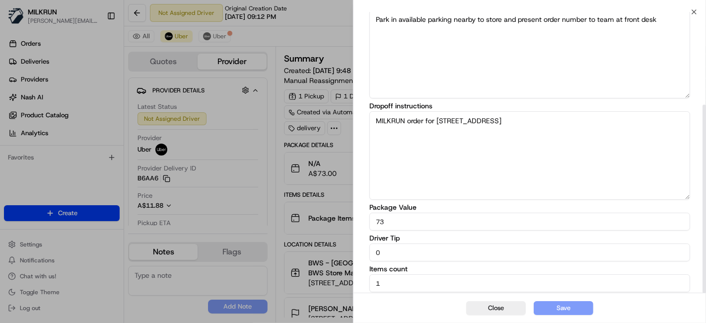
drag, startPoint x: 421, startPoint y: 262, endPoint x: 441, endPoint y: 225, distance: 41.3
click at [421, 260] on div "Edit Delivery Details Package description N/A Pickup instructions Park in avail…" at bounding box center [529, 84] width 321 height 416
click at [411, 245] on input "0" at bounding box center [529, 252] width 321 height 18
type input "5"
click at [431, 137] on textarea "MILKRUN order for 33 Bark St, Park Ridge, QLD 4125, AU" at bounding box center [529, 155] width 321 height 88
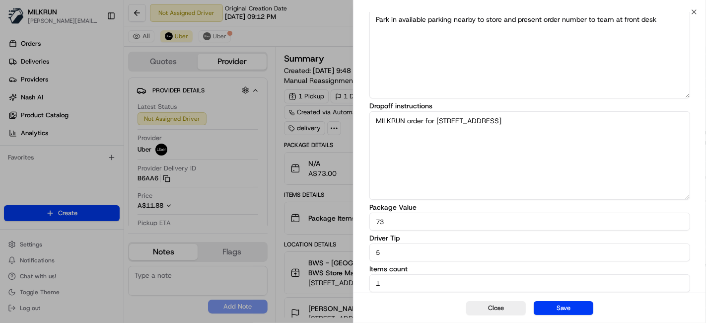
click at [401, 199] on div "Edit Delivery Details Package description N/A Pickup instructions Park in avail…" at bounding box center [529, 84] width 321 height 416
click at [445, 158] on textarea "MILKRUN order for 33 Bark St, Park Ridge, QLD 4125, AU" at bounding box center [529, 155] width 321 height 88
click at [554, 306] on button "Save" at bounding box center [564, 308] width 60 height 14
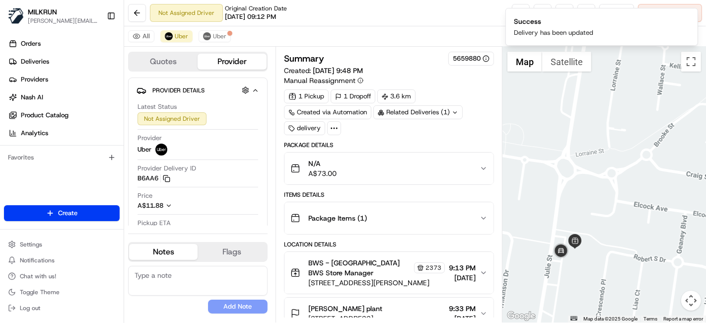
drag, startPoint x: 617, startPoint y: 272, endPoint x: 705, endPoint y: 220, distance: 102.1
click at [705, 220] on div at bounding box center [604, 184] width 204 height 275
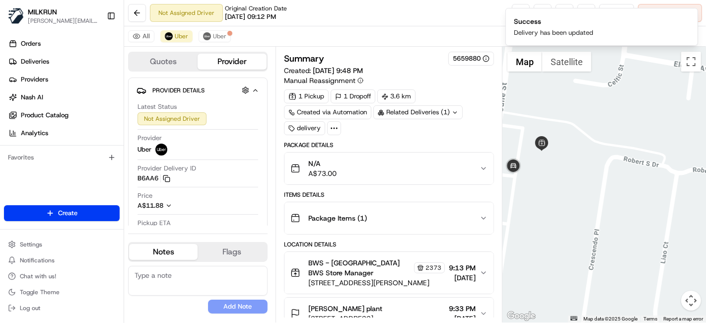
drag, startPoint x: 619, startPoint y: 208, endPoint x: 542, endPoint y: 193, distance: 79.3
click at [542, 193] on div at bounding box center [604, 184] width 204 height 275
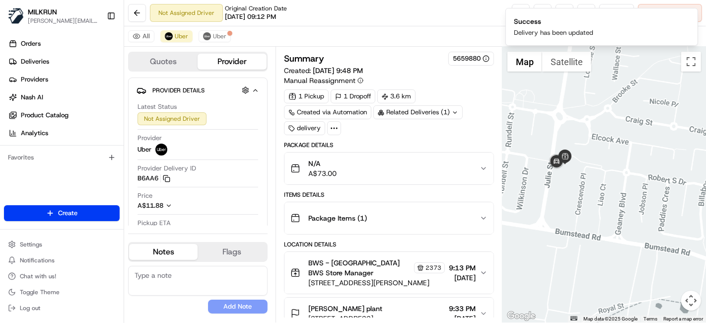
drag, startPoint x: 612, startPoint y: 263, endPoint x: 651, endPoint y: 226, distance: 54.4
click at [638, 246] on div at bounding box center [604, 184] width 204 height 275
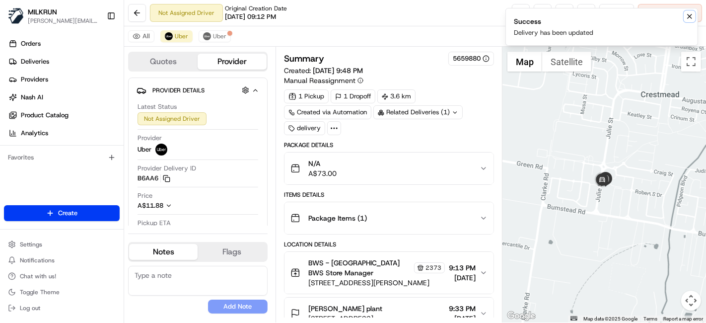
click at [689, 14] on icon "Notifications (F8)" at bounding box center [689, 16] width 8 height 8
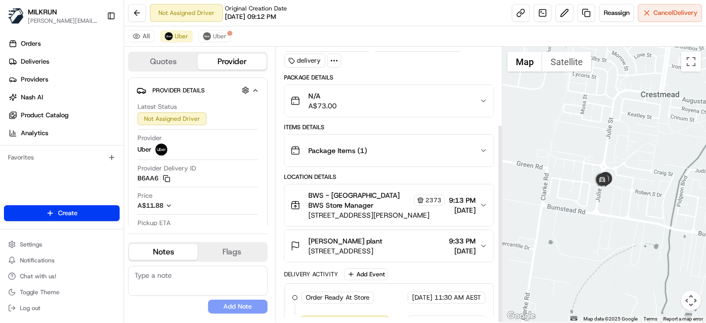
scroll to position [106, 0]
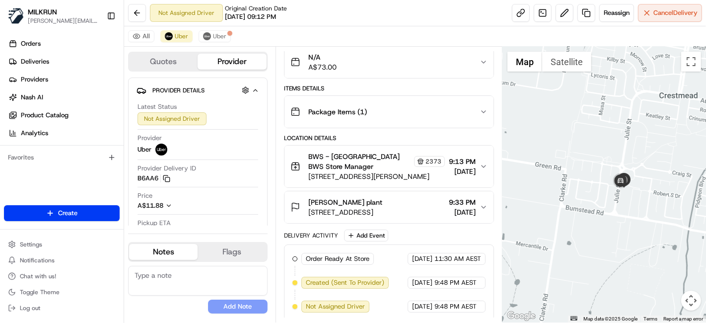
drag, startPoint x: 634, startPoint y: 222, endPoint x: 652, endPoint y: 223, distance: 18.4
click at [652, 223] on div at bounding box center [604, 184] width 204 height 275
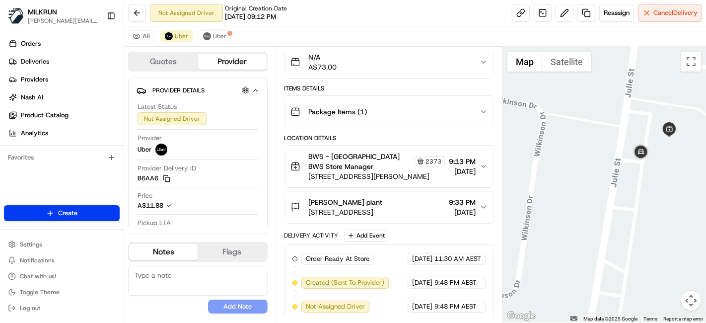
drag, startPoint x: 679, startPoint y: 168, endPoint x: 698, endPoint y: 154, distance: 23.8
click at [698, 154] on div at bounding box center [604, 184] width 204 height 275
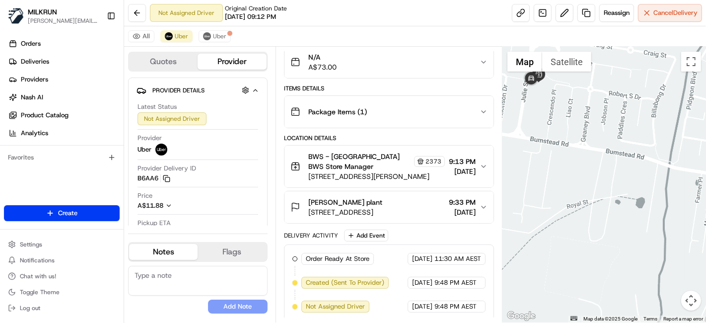
drag, startPoint x: 671, startPoint y: 197, endPoint x: 533, endPoint y: 130, distance: 152.7
click at [533, 130] on div at bounding box center [604, 184] width 204 height 275
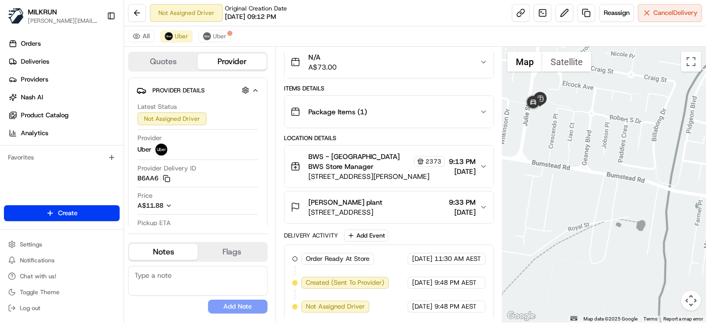
drag, startPoint x: 617, startPoint y: 227, endPoint x: 549, endPoint y: 106, distance: 139.1
click at [549, 106] on div "To navigate, press the arrow keys." at bounding box center [604, 184] width 204 height 275
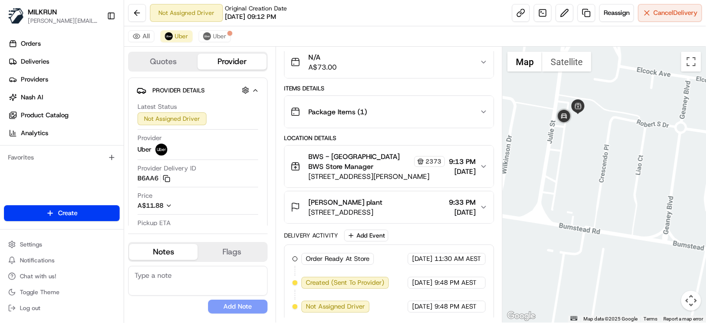
click at [617, 185] on div at bounding box center [604, 184] width 204 height 275
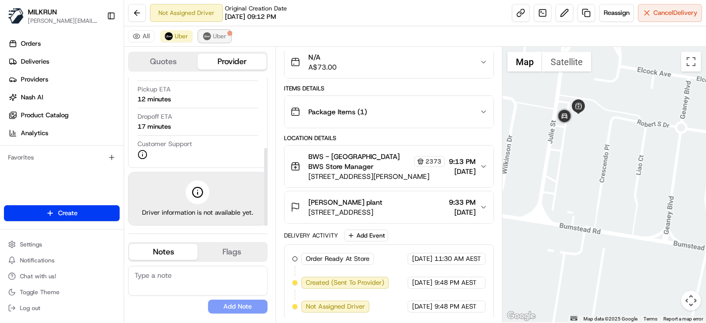
click at [212, 40] on button "Uber" at bounding box center [215, 36] width 32 height 12
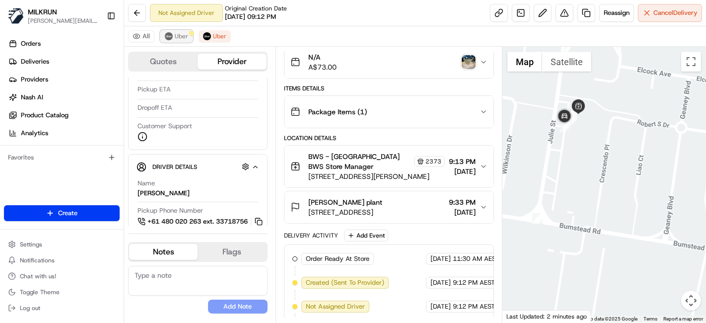
click at [183, 36] on span "Uber" at bounding box center [181, 36] width 13 height 8
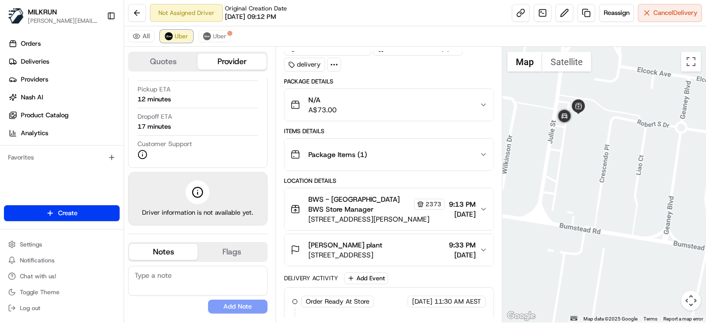
scroll to position [106, 0]
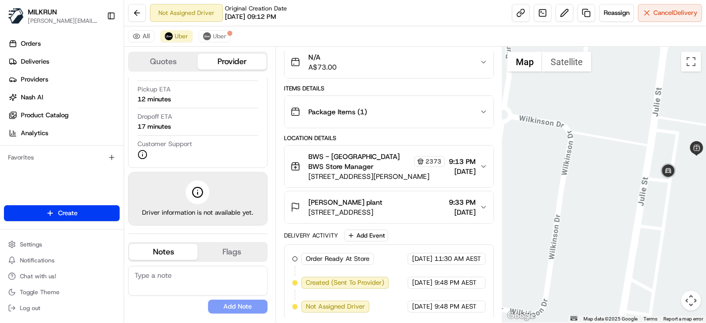
click at [700, 202] on div at bounding box center [604, 184] width 204 height 275
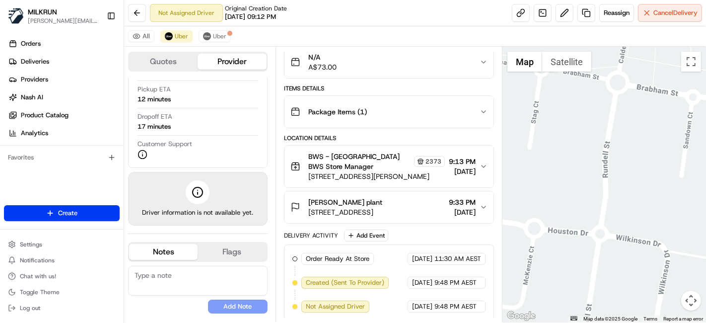
drag, startPoint x: 609, startPoint y: 173, endPoint x: 705, endPoint y: 292, distance: 153.5
click at [705, 292] on div at bounding box center [604, 184] width 204 height 275
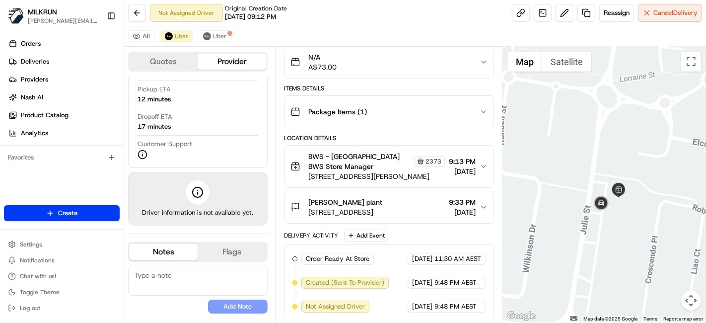
drag, startPoint x: 655, startPoint y: 223, endPoint x: 517, endPoint y: 158, distance: 152.8
click at [517, 158] on div at bounding box center [604, 184] width 204 height 275
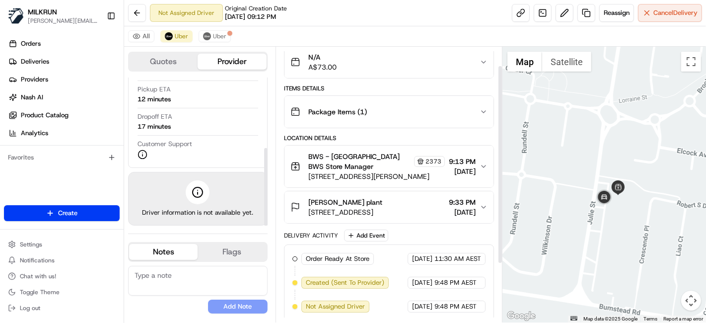
scroll to position [0, 0]
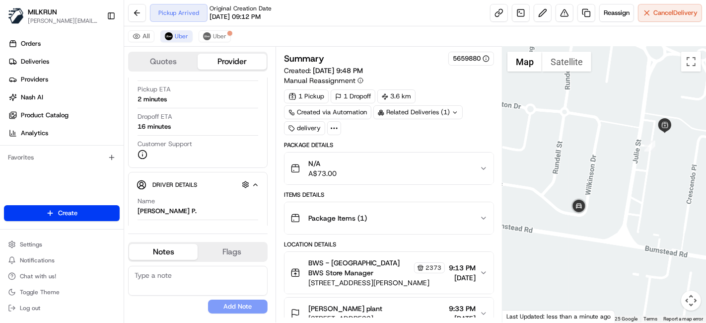
drag, startPoint x: 540, startPoint y: 252, endPoint x: 638, endPoint y: 176, distance: 124.2
click at [638, 176] on div at bounding box center [604, 184] width 204 height 275
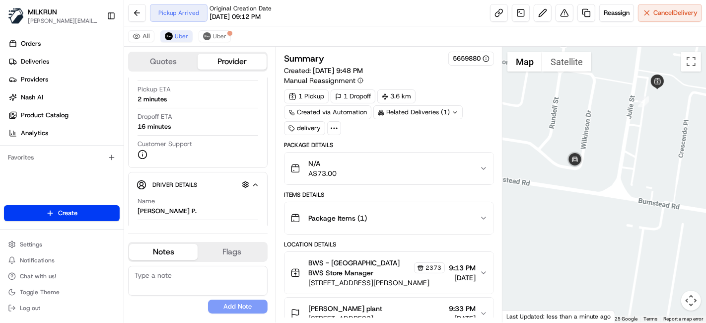
drag, startPoint x: 569, startPoint y: 194, endPoint x: 563, endPoint y: 139, distance: 54.4
click at [563, 139] on div at bounding box center [604, 184] width 204 height 275
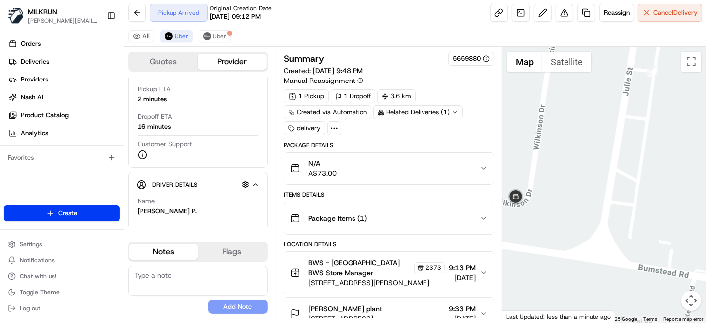
drag, startPoint x: 654, startPoint y: 152, endPoint x: 626, endPoint y: 158, distance: 27.8
click at [626, 158] on div at bounding box center [604, 184] width 204 height 275
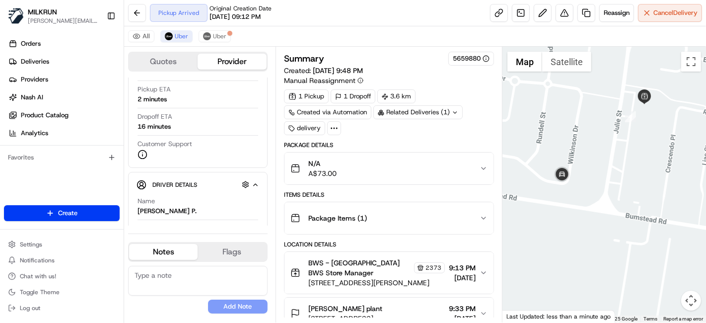
click at [606, 147] on div at bounding box center [604, 184] width 204 height 275
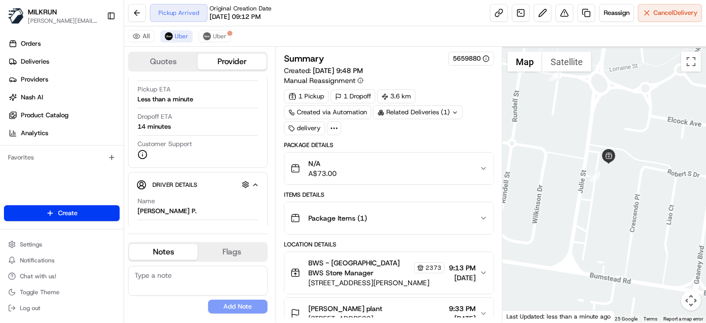
drag, startPoint x: 603, startPoint y: 80, endPoint x: 594, endPoint y: 125, distance: 45.7
click at [594, 125] on div at bounding box center [604, 184] width 204 height 275
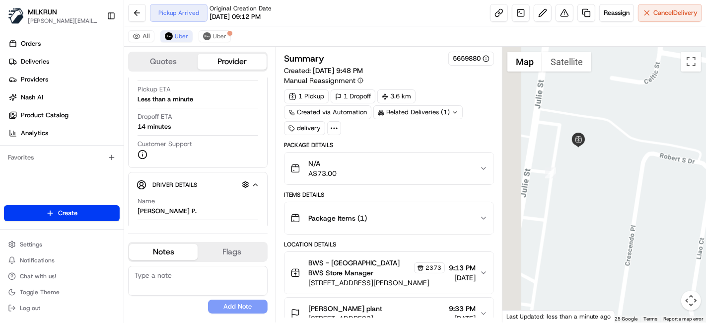
drag, startPoint x: 597, startPoint y: 156, endPoint x: 685, endPoint y: 333, distance: 197.1
click at [685, 322] on html "MILKRUN toman@woolworths.com.au Toggle Sidebar Orders Deliveries Providers Nash…" at bounding box center [353, 161] width 706 height 323
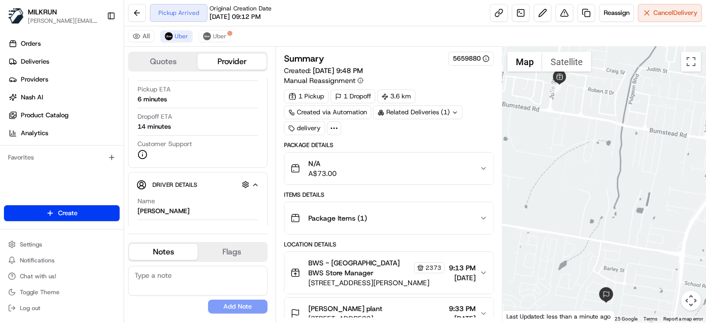
drag, startPoint x: 591, startPoint y: 254, endPoint x: 563, endPoint y: 155, distance: 103.2
click at [563, 155] on div at bounding box center [604, 184] width 204 height 275
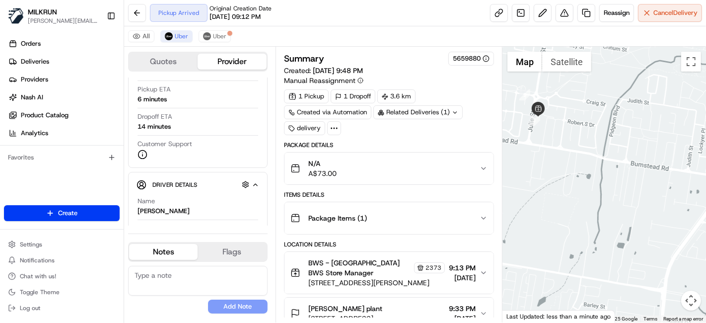
click at [503, 109] on div at bounding box center [604, 184] width 204 height 275
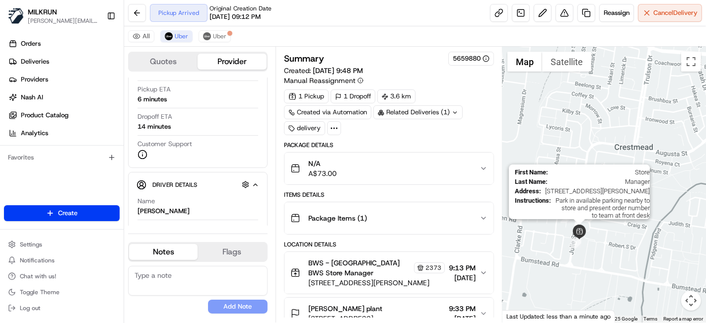
drag, startPoint x: 534, startPoint y: 100, endPoint x: 575, endPoint y: 228, distance: 134.0
click at [575, 228] on div "First Name : Store Last Name : Manager Address : 25 Julie Street, Crestmead, QL…" at bounding box center [604, 184] width 204 height 275
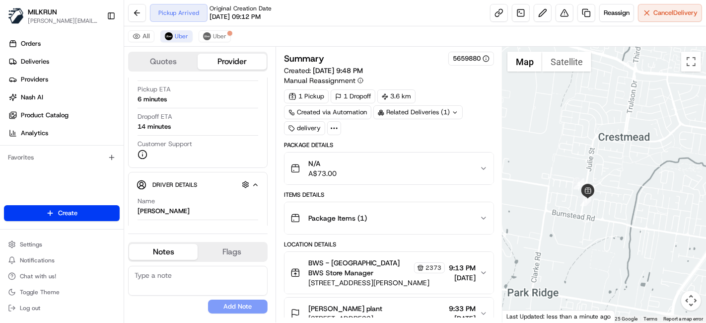
drag, startPoint x: 575, startPoint y: 246, endPoint x: 582, endPoint y: 230, distance: 16.9
click at [582, 230] on div at bounding box center [604, 184] width 204 height 275
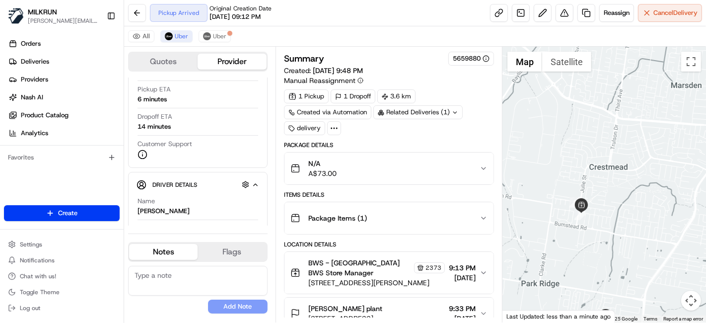
click at [601, 206] on div at bounding box center [604, 184] width 204 height 275
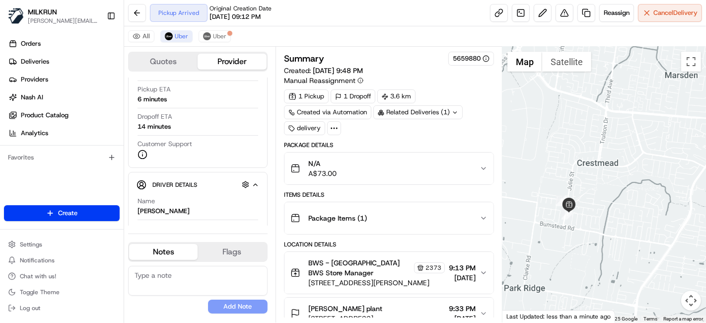
drag, startPoint x: 618, startPoint y: 237, endPoint x: 583, endPoint y: 215, distance: 41.2
click at [583, 215] on div at bounding box center [604, 184] width 204 height 275
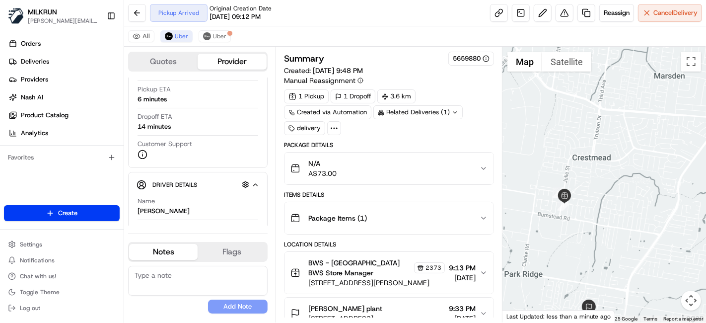
drag, startPoint x: 607, startPoint y: 127, endPoint x: 591, endPoint y: 179, distance: 54.5
click at [591, 179] on div at bounding box center [604, 184] width 204 height 275
click at [683, 17] on button "Cancel Delivery" at bounding box center [670, 13] width 64 height 18
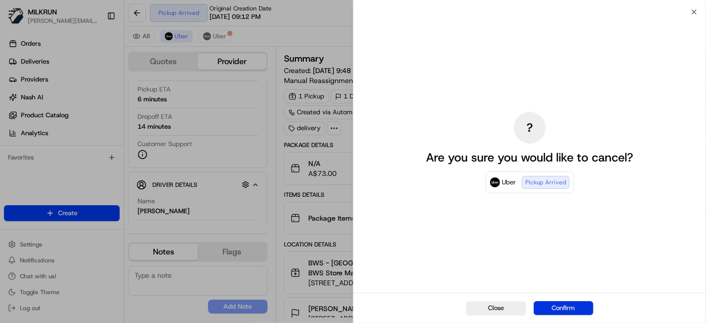
click at [547, 301] on button "Confirm" at bounding box center [564, 308] width 60 height 14
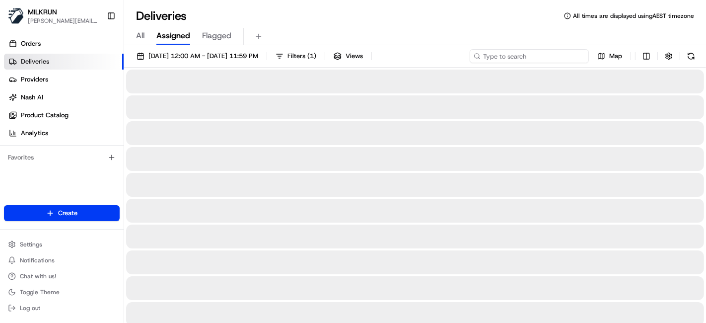
click at [562, 52] on input at bounding box center [529, 56] width 119 height 14
paste input "[PERSON_NAME] Jit"
type input "[PERSON_NAME] Jit"
click at [410, 30] on div "All Assigned Flagged" at bounding box center [415, 36] width 582 height 17
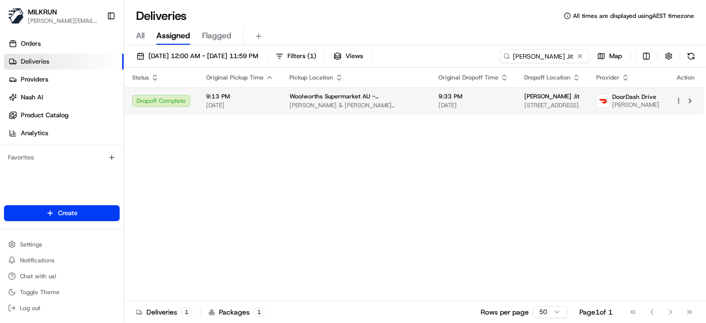
click at [381, 98] on span "Woolworths Supermarket AU - [GEOGRAPHIC_DATA]" at bounding box center [355, 96] width 133 height 8
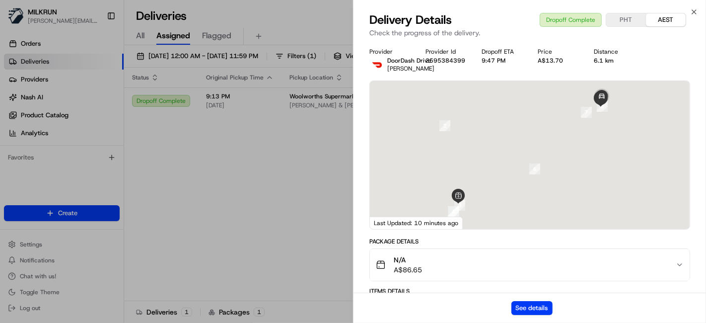
scroll to position [165, 0]
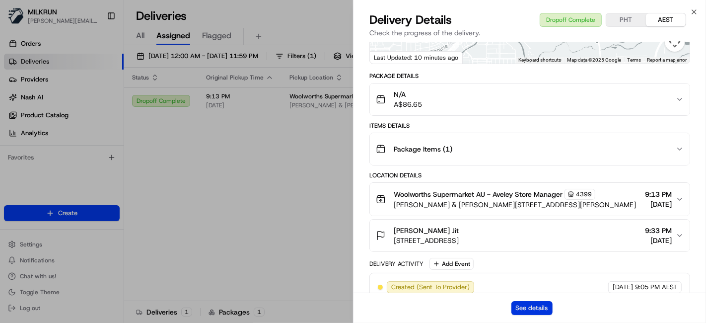
click at [526, 306] on button "See details" at bounding box center [531, 308] width 41 height 14
drag, startPoint x: 155, startPoint y: 127, endPoint x: 72, endPoint y: 5, distance: 147.2
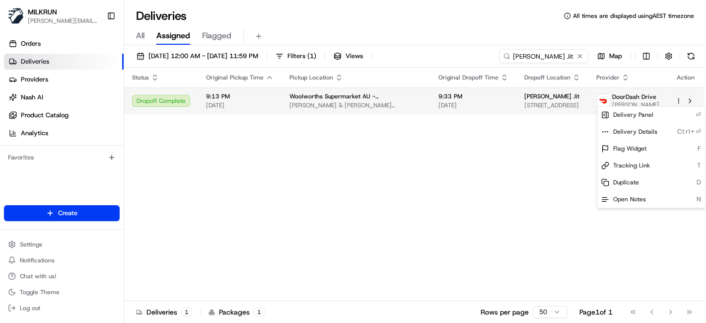
click at [676, 99] on html "MILKRUN toman@woolworths.com.au Toggle Sidebar Orders Deliveries Providers Nash…" at bounding box center [353, 161] width 706 height 323
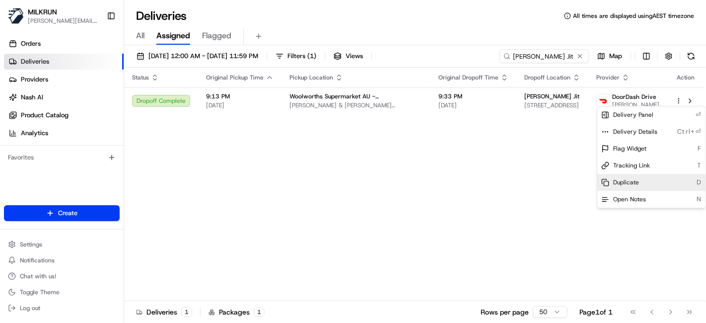
click at [625, 182] on span "Duplicate" at bounding box center [626, 182] width 26 height 8
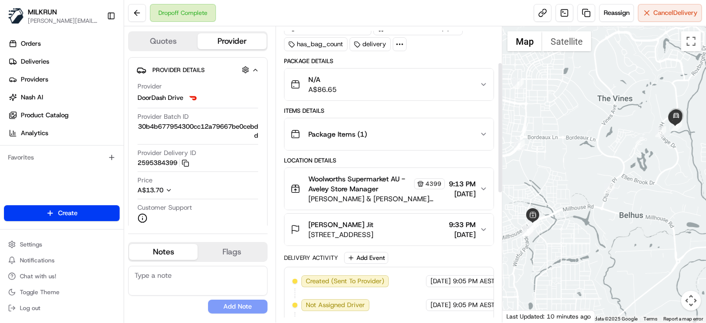
scroll to position [110, 0]
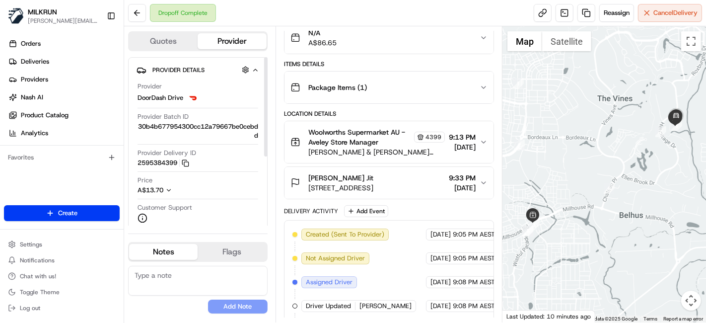
click at [344, 174] on span "[PERSON_NAME] Jit" at bounding box center [340, 178] width 65 height 10
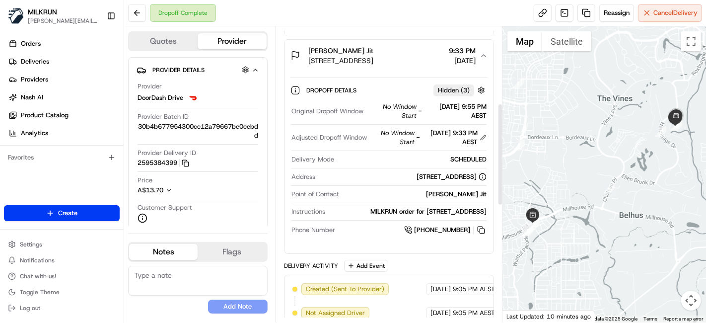
scroll to position [220, 0]
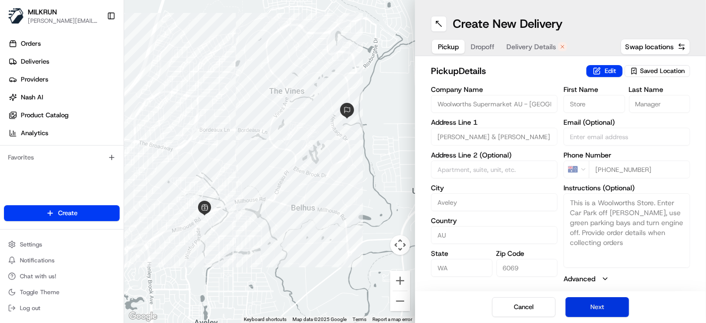
click at [595, 309] on button "Next" at bounding box center [597, 307] width 64 height 20
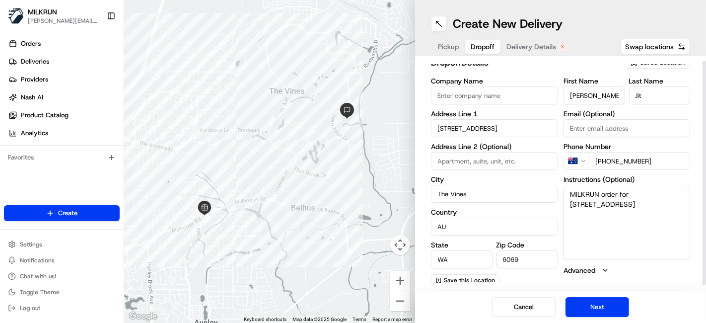
scroll to position [11, 0]
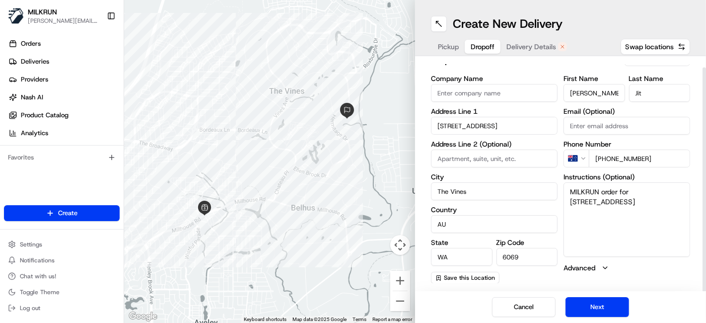
click at [630, 211] on textarea "MILKRUN order for [STREET_ADDRESS]" at bounding box center [626, 219] width 127 height 74
drag, startPoint x: 679, startPoint y: 197, endPoint x: 560, endPoint y: 123, distance: 140.5
click at [542, 129] on div "Company Name Address Line 1 [GEOGRAPHIC_DATA] Address Line 2 (Optional) City Th…" at bounding box center [560, 179] width 259 height 208
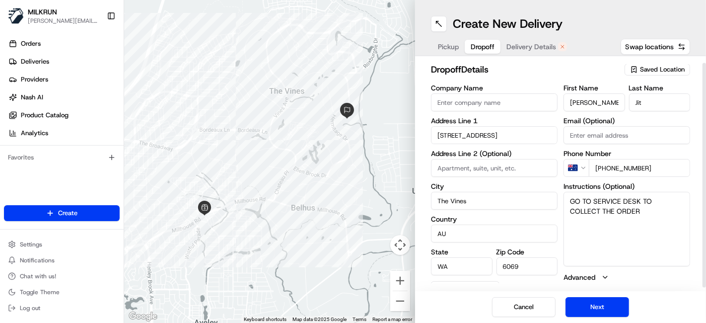
scroll to position [0, 0]
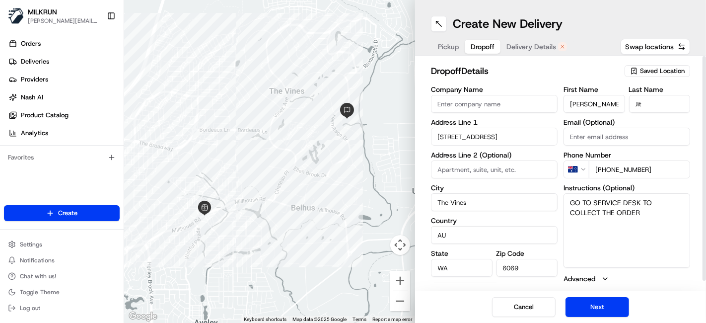
click at [641, 225] on textarea "GO TO SERVICE DESK TO COLLECT THE ORDER" at bounding box center [626, 230] width 127 height 74
drag, startPoint x: 616, startPoint y: 235, endPoint x: 575, endPoint y: 232, distance: 41.3
click at [614, 235] on textarea "GO TO SERVICE DESK TO COLLECT THE ORDER" at bounding box center [626, 230] width 127 height 74
type textarea "GO TO SERVICE DESK TO COLLECT THE ORDER"
click at [601, 306] on button "Next" at bounding box center [597, 307] width 64 height 20
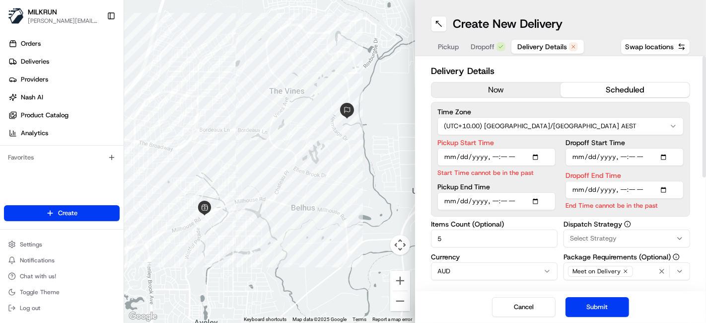
click at [460, 87] on button "now" at bounding box center [495, 89] width 129 height 15
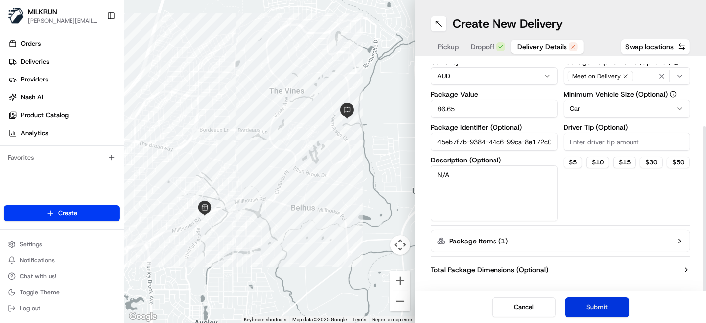
scroll to position [93, 0]
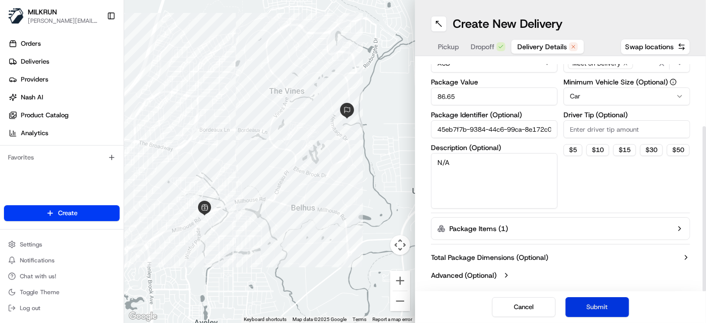
click at [585, 311] on button "Submit" at bounding box center [597, 307] width 64 height 20
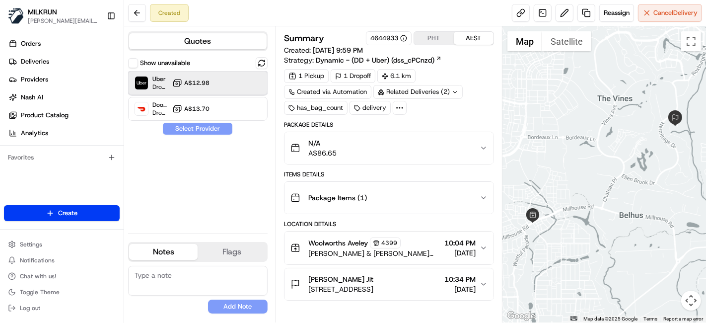
click at [171, 88] on div "Uber Dropoff ETA 24 minutes A$12.98" at bounding box center [197, 83] width 139 height 24
drag, startPoint x: 222, startPoint y: 136, endPoint x: 228, endPoint y: 129, distance: 9.9
click at [221, 136] on div "Show unavailable Uber Dropoff ETA 24 minutes A$12.98 DoorDash Drive Dropoff ETA…" at bounding box center [197, 141] width 139 height 168
click at [228, 128] on button "Assign Provider" at bounding box center [197, 129] width 70 height 12
click at [191, 296] on div "No results found Add Note" at bounding box center [197, 290] width 139 height 48
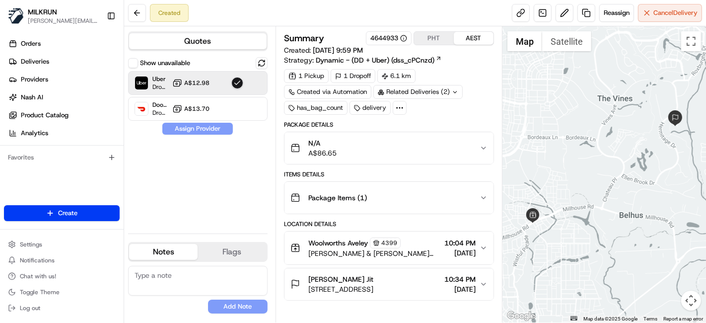
click at [194, 289] on textarea at bounding box center [197, 281] width 139 height 30
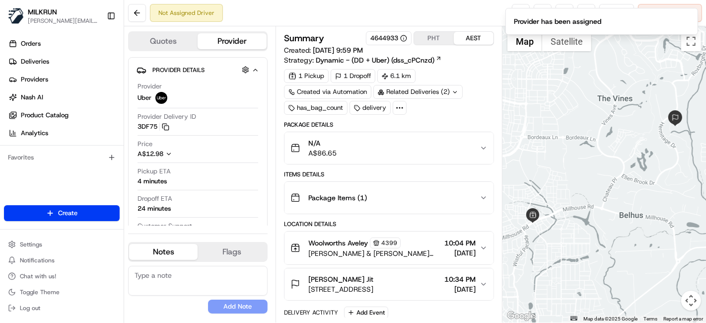
type textarea "S"
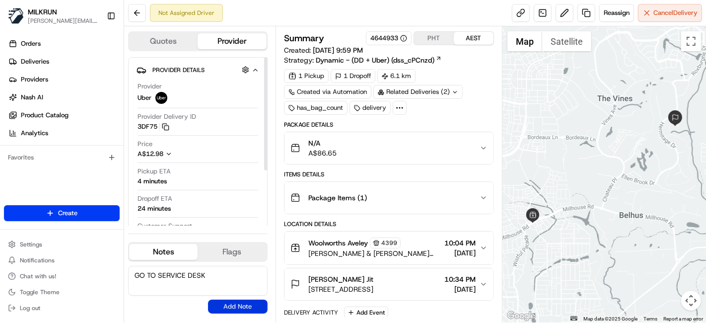
type textarea "GO TO SERVICE DESK"
click at [229, 308] on button "Add Note" at bounding box center [238, 306] width 60 height 14
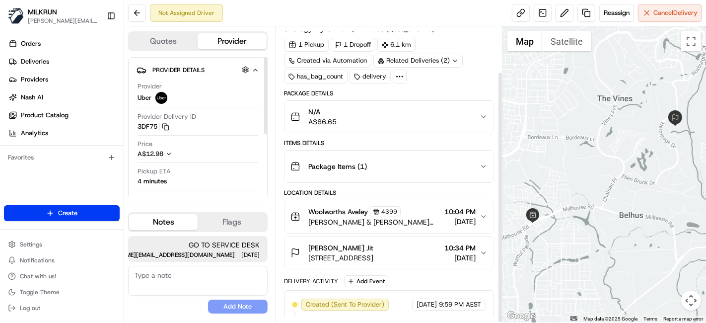
scroll to position [53, 0]
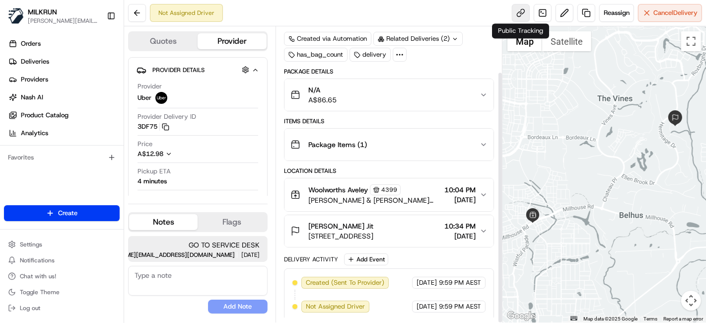
click at [520, 15] on link at bounding box center [521, 13] width 18 height 18
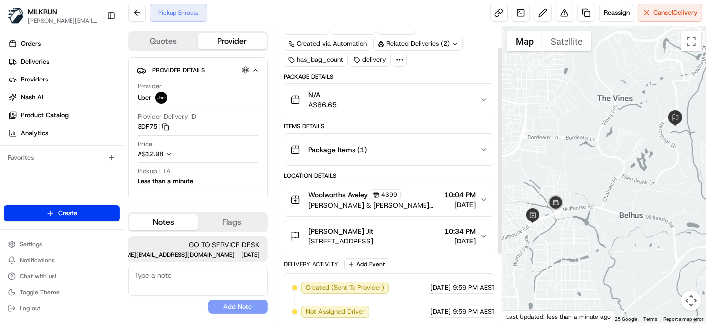
scroll to position [0, 0]
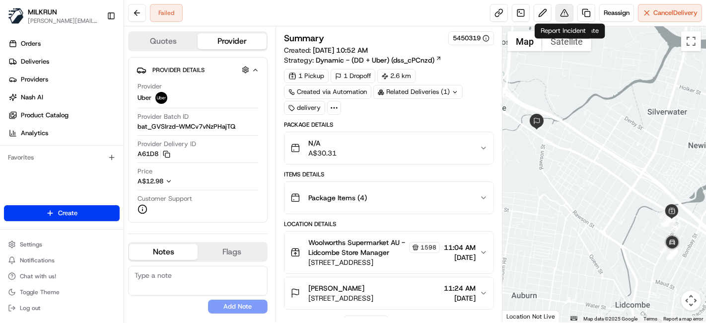
click at [566, 7] on button at bounding box center [564, 13] width 18 height 18
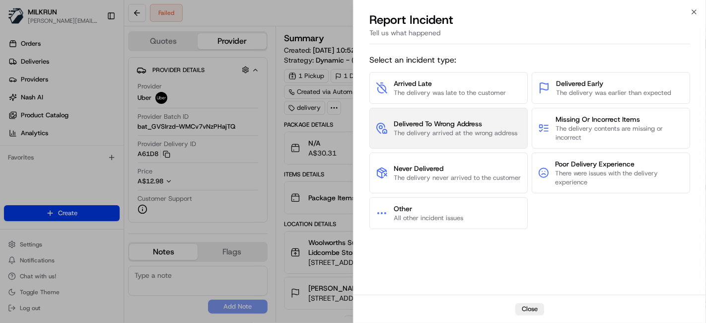
click at [443, 132] on span "The delivery arrived at the wrong address" at bounding box center [456, 133] width 124 height 9
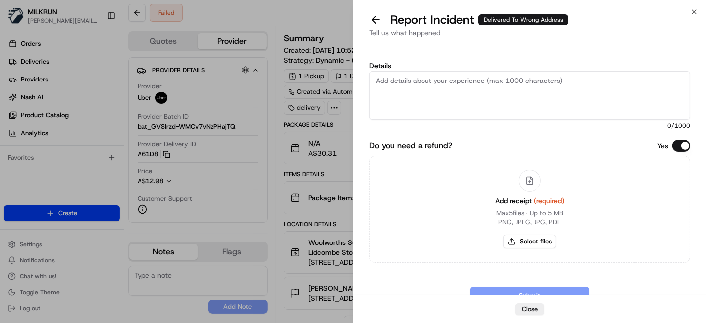
click at [409, 95] on textarea "Details" at bounding box center [529, 95] width 321 height 49
click at [368, 20] on button at bounding box center [375, 20] width 21 height 14
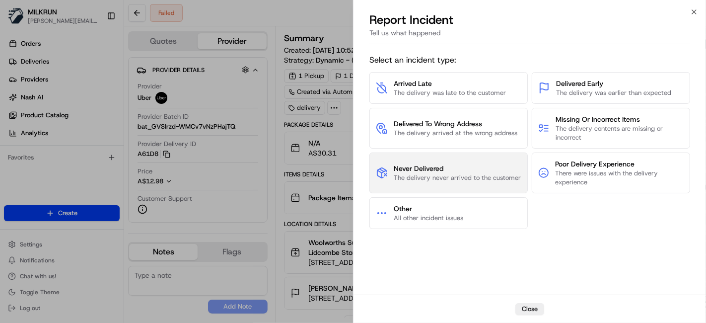
click at [419, 152] on button "Never Delivered The delivery never arrived to the customer" at bounding box center [448, 172] width 158 height 41
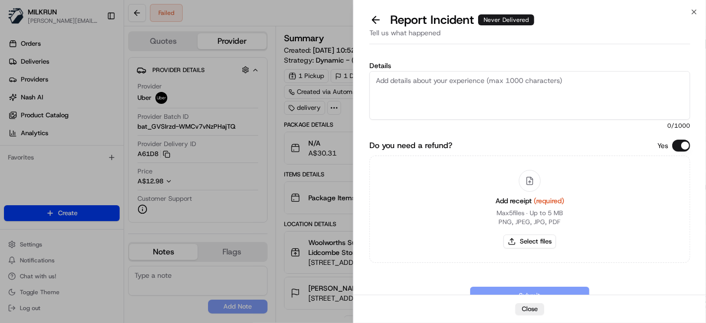
click at [425, 118] on textarea "Details" at bounding box center [529, 95] width 321 height 49
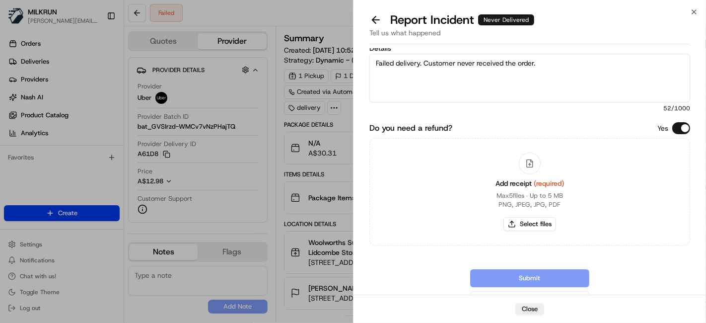
scroll to position [30, 0]
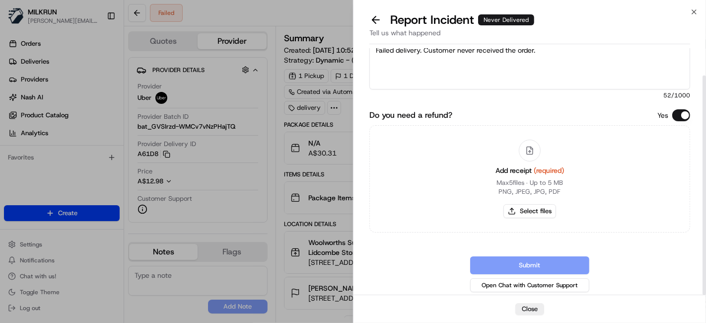
type textarea "Failed delivery. Customer never received the order."
click at [542, 256] on div "Submit Open Chat with Customer Support" at bounding box center [529, 275] width 321 height 38
drag, startPoint x: 364, startPoint y: 124, endPoint x: 332, endPoint y: 122, distance: 32.3
click at [364, 124] on div "Details Failed delivery. Customer never received the order. 52 /1000 Do you nee…" at bounding box center [529, 157] width 352 height 278
